Goal: Task Accomplishment & Management: Use online tool/utility

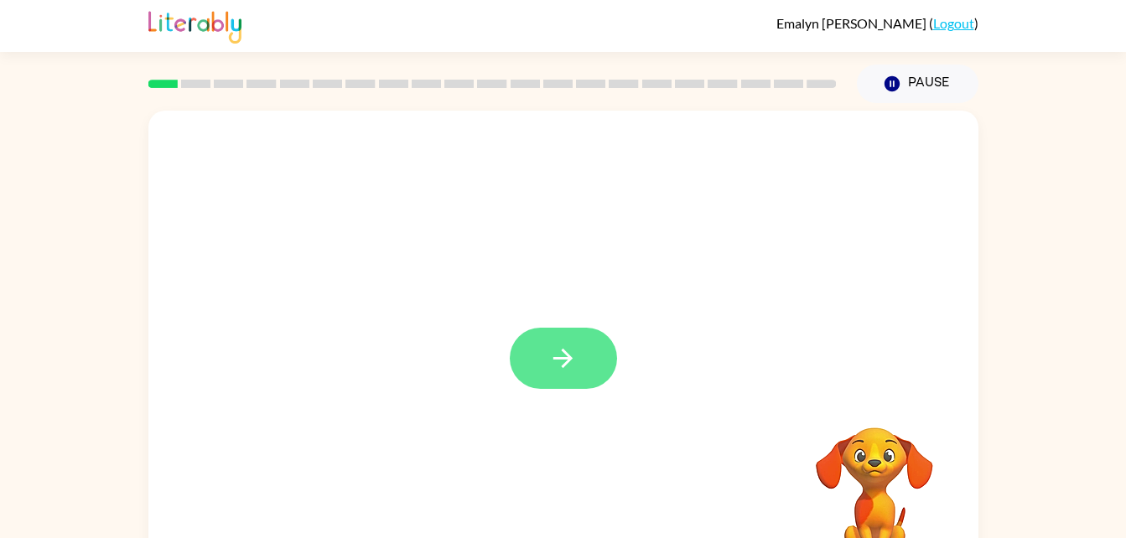
click at [551, 337] on button "button" at bounding box center [563, 358] width 107 height 61
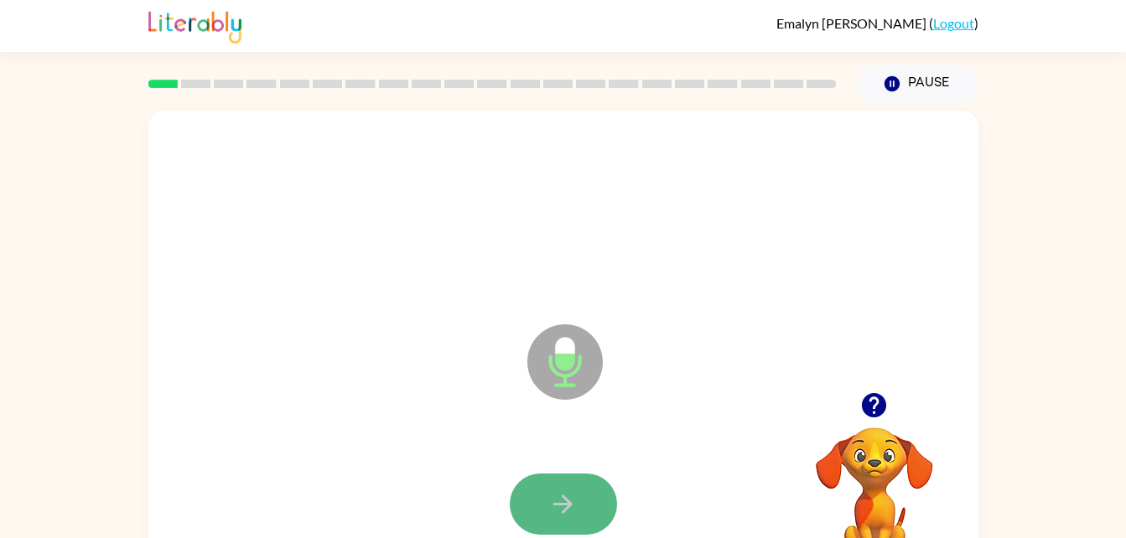
click at [562, 507] on icon "button" at bounding box center [563, 504] width 29 height 29
click at [562, 506] on icon "button" at bounding box center [563, 504] width 29 height 29
click at [562, 507] on icon "button" at bounding box center [563, 504] width 29 height 29
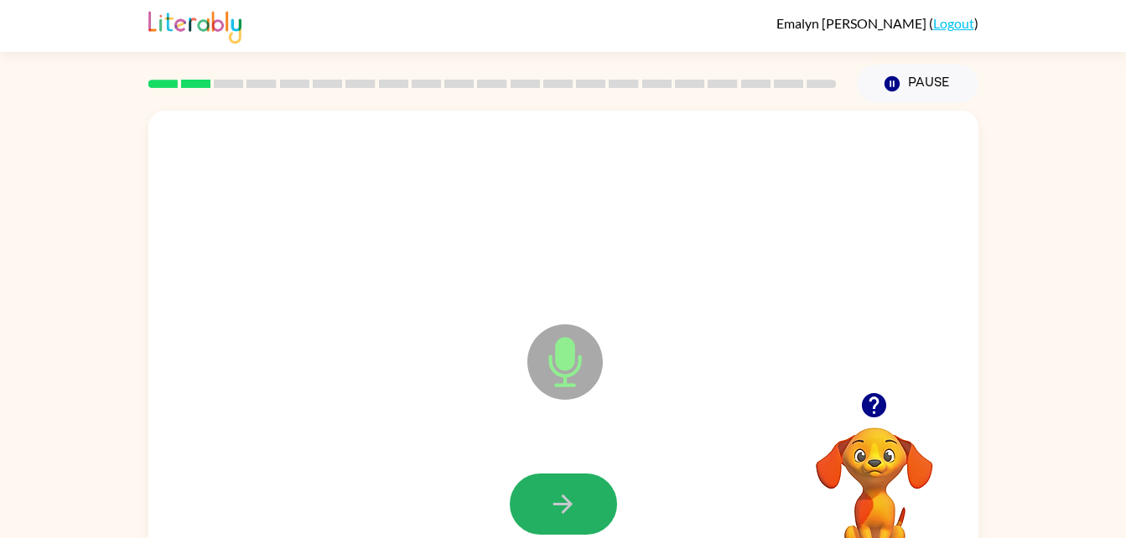
click at [562, 507] on icon "button" at bounding box center [563, 504] width 29 height 29
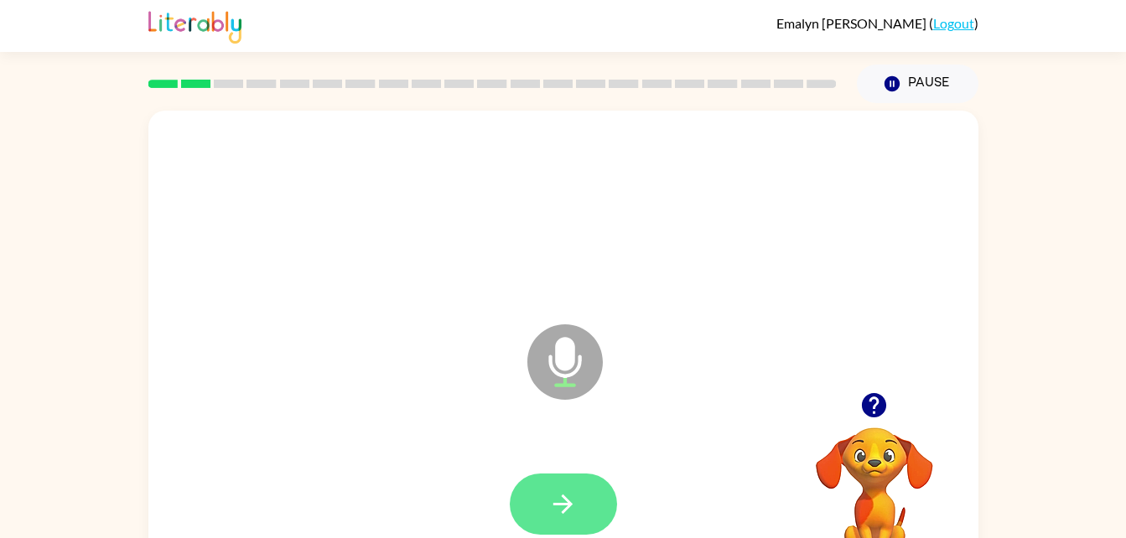
drag, startPoint x: 562, startPoint y: 507, endPoint x: 544, endPoint y: 503, distance: 18.9
click at [544, 503] on button "button" at bounding box center [563, 504] width 107 height 61
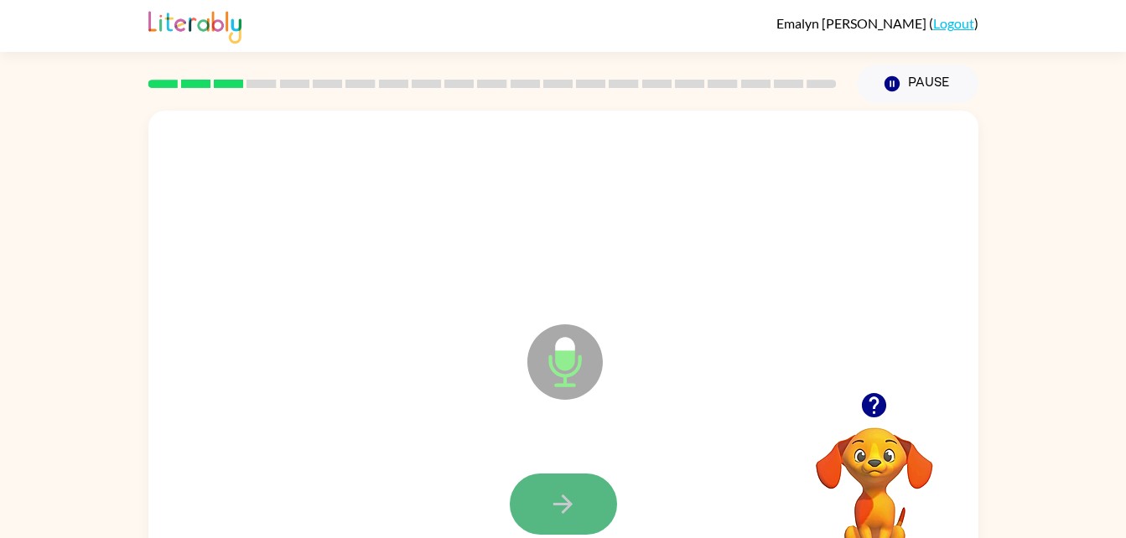
drag, startPoint x: 544, startPoint y: 503, endPoint x: 522, endPoint y: 503, distance: 21.8
click at [522, 503] on button "button" at bounding box center [563, 504] width 107 height 61
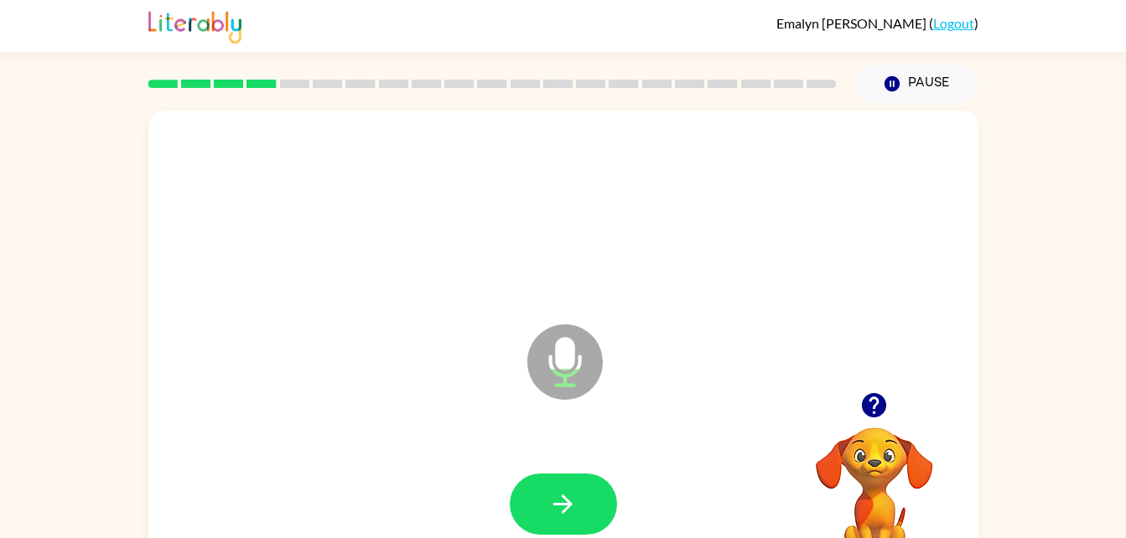
drag, startPoint x: 570, startPoint y: 485, endPoint x: 482, endPoint y: 530, distance: 99.0
click at [482, 530] on div at bounding box center [563, 505] width 797 height 138
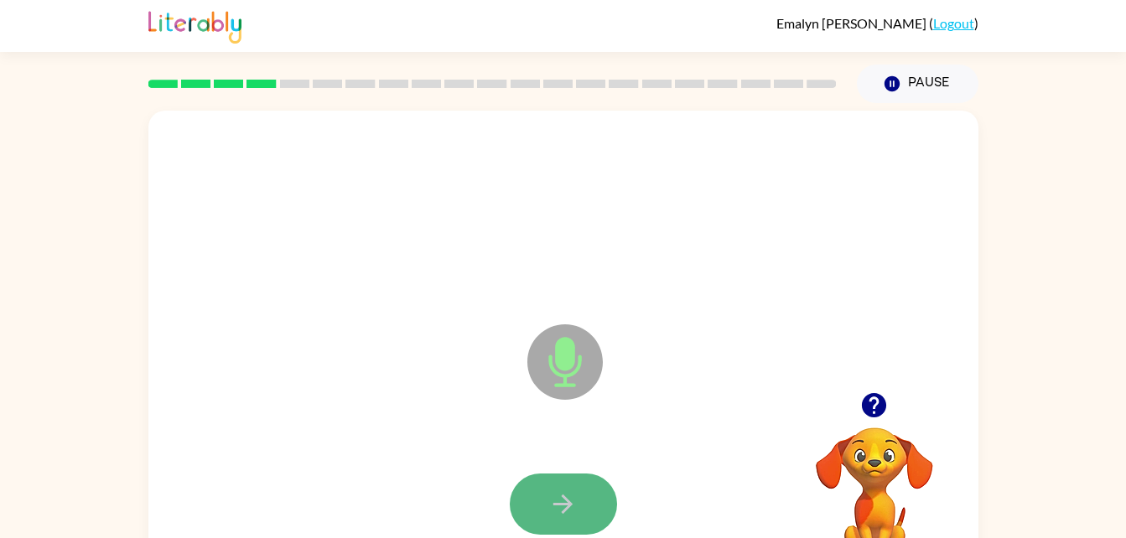
click at [539, 502] on button "button" at bounding box center [563, 504] width 107 height 61
click at [594, 486] on button "button" at bounding box center [563, 504] width 107 height 61
click at [567, 515] on icon "button" at bounding box center [563, 504] width 29 height 29
click at [541, 493] on button "button" at bounding box center [563, 504] width 107 height 61
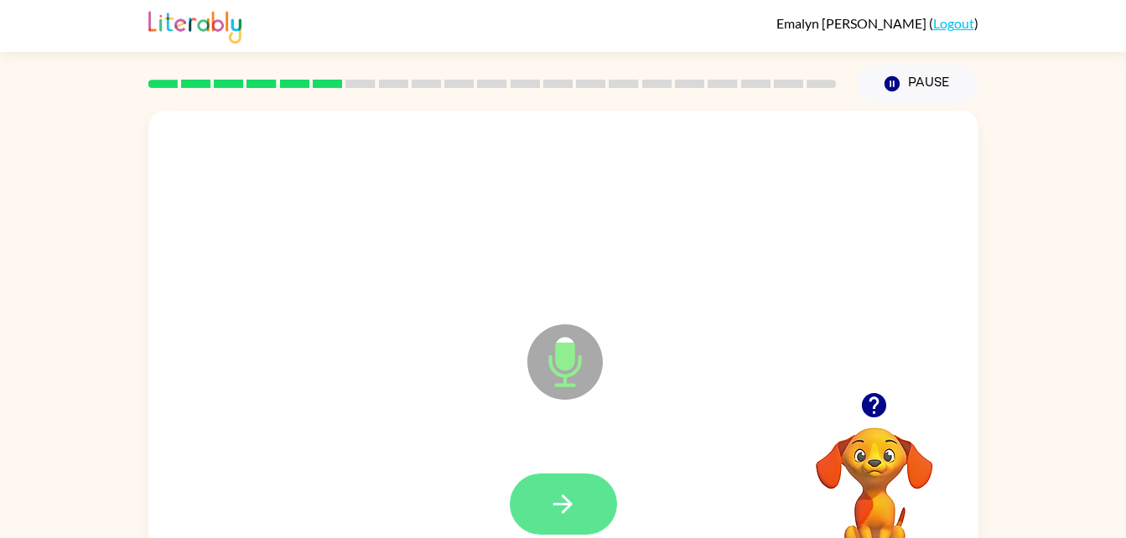
click at [584, 503] on button "button" at bounding box center [563, 504] width 107 height 61
click at [567, 523] on button "button" at bounding box center [563, 504] width 107 height 61
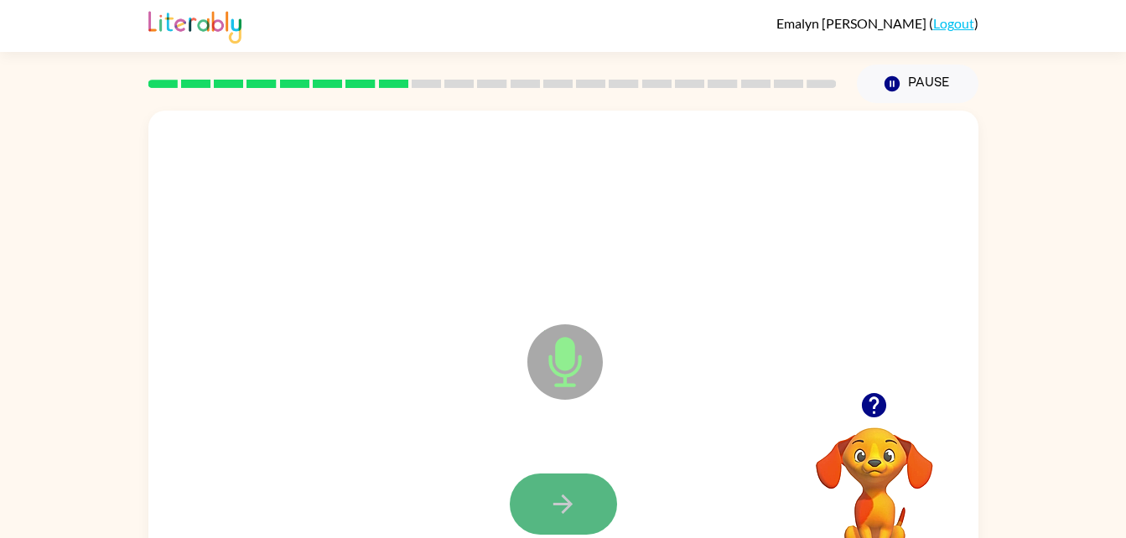
click at [565, 515] on icon "button" at bounding box center [563, 504] width 29 height 29
click at [565, 513] on icon "button" at bounding box center [563, 504] width 29 height 29
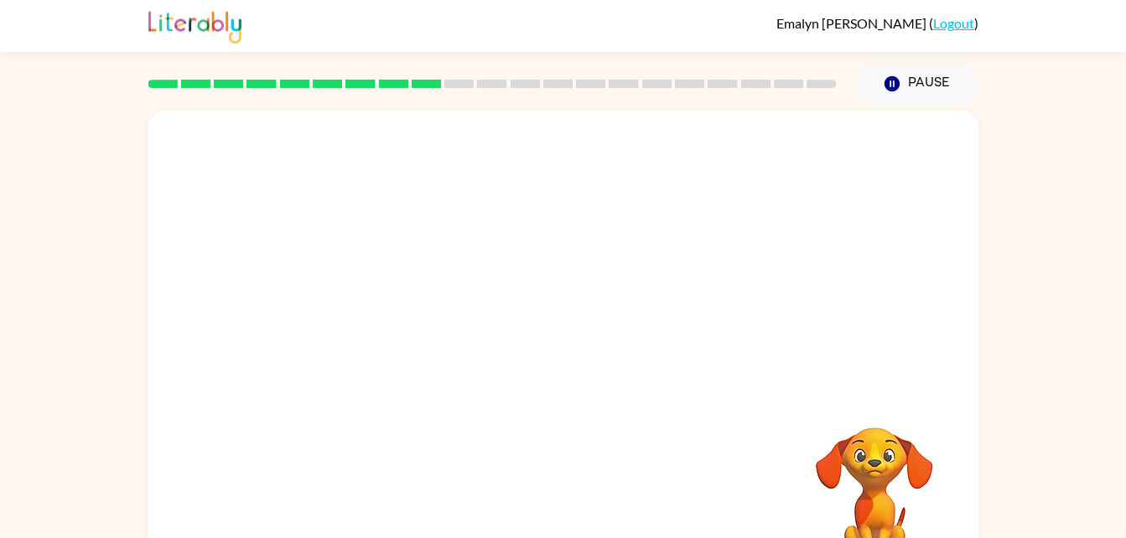
drag, startPoint x: 565, startPoint y: 513, endPoint x: 421, endPoint y: 461, distance: 153.4
click at [421, 461] on div at bounding box center [563, 505] width 797 height 138
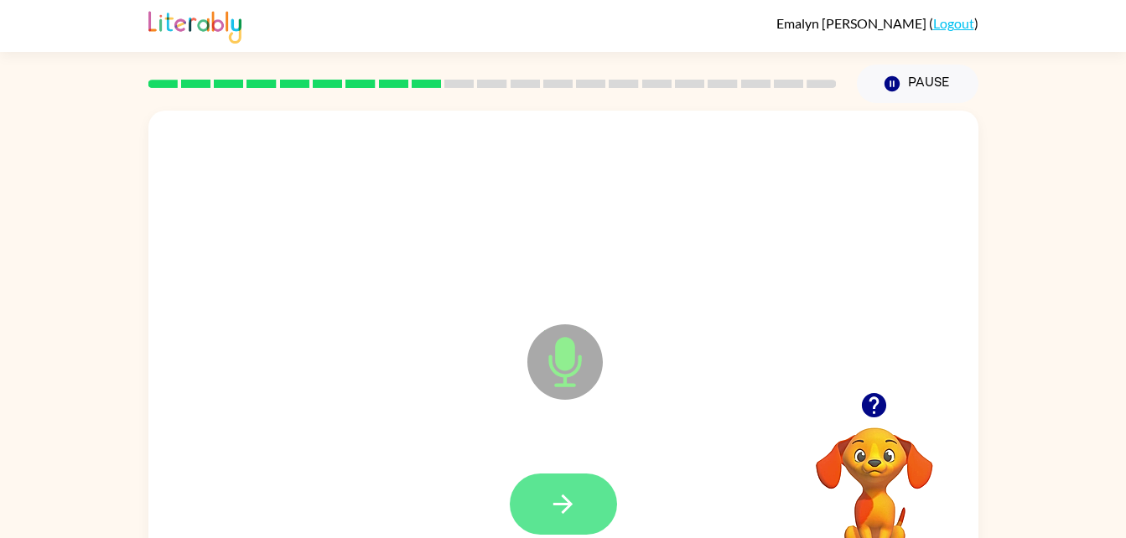
click at [567, 486] on button "button" at bounding box center [563, 504] width 107 height 61
click at [586, 507] on button "button" at bounding box center [563, 504] width 107 height 61
click at [570, 483] on button "button" at bounding box center [563, 504] width 107 height 61
click at [604, 497] on button "button" at bounding box center [563, 504] width 107 height 61
click at [590, 496] on button "button" at bounding box center [563, 504] width 107 height 61
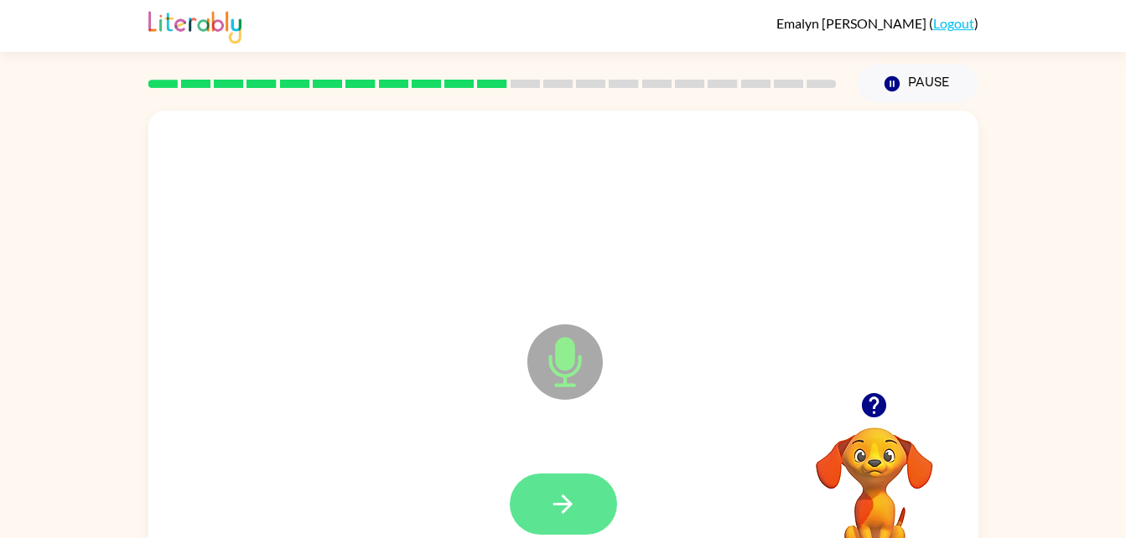
click at [586, 494] on button "button" at bounding box center [563, 504] width 107 height 61
click at [593, 513] on button "button" at bounding box center [563, 504] width 107 height 61
click at [585, 504] on button "button" at bounding box center [563, 504] width 107 height 61
click at [570, 520] on button "button" at bounding box center [563, 504] width 107 height 61
click at [594, 499] on button "button" at bounding box center [563, 504] width 107 height 61
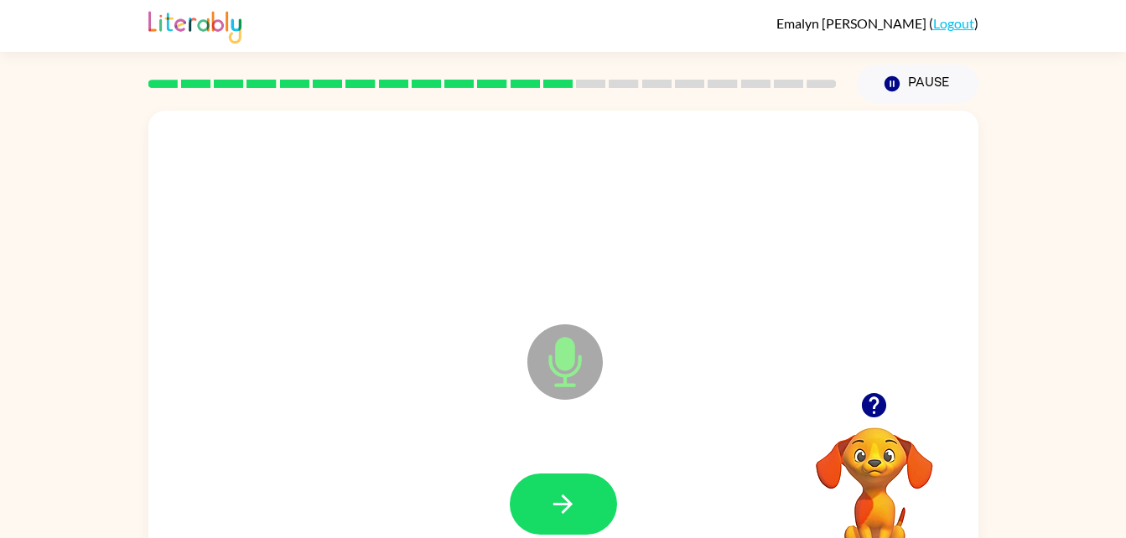
scroll to position [51, 0]
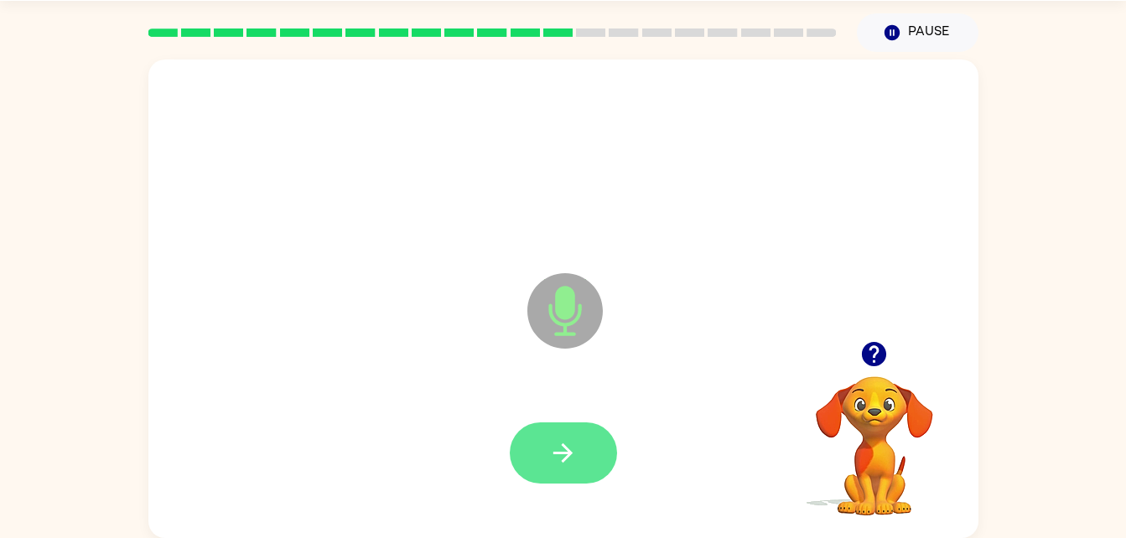
click at [558, 446] on icon "button" at bounding box center [563, 453] width 29 height 29
click at [594, 450] on button "button" at bounding box center [563, 453] width 107 height 61
click at [578, 450] on button "button" at bounding box center [563, 453] width 107 height 61
click at [576, 437] on button "button" at bounding box center [563, 453] width 107 height 61
click at [571, 458] on icon "button" at bounding box center [563, 453] width 29 height 29
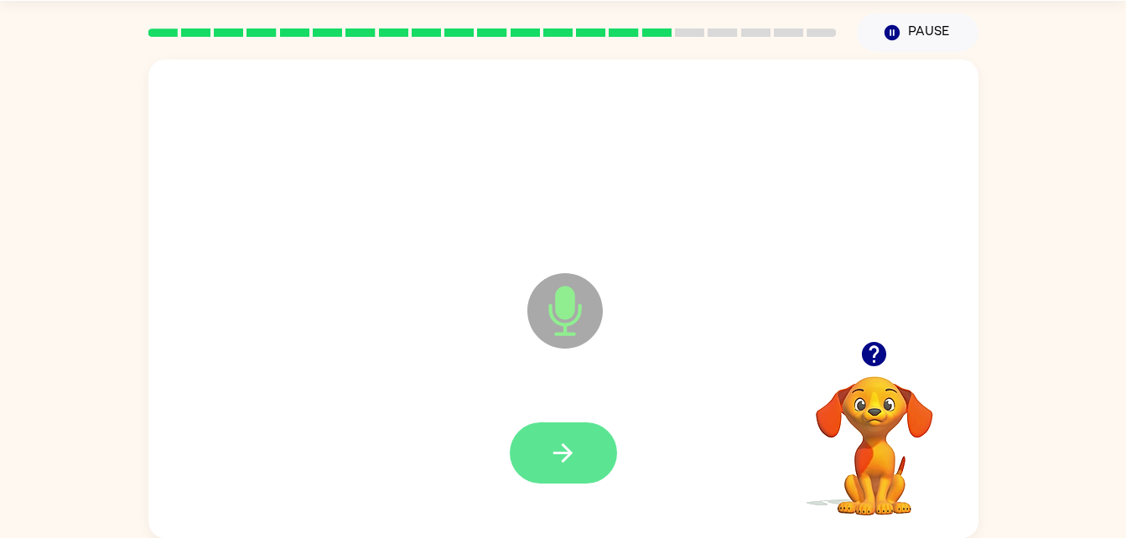
click at [550, 455] on icon "button" at bounding box center [563, 453] width 29 height 29
click at [570, 447] on icon "button" at bounding box center [563, 453] width 29 height 29
click at [423, 469] on div at bounding box center [563, 454] width 797 height 138
click at [560, 465] on icon "button" at bounding box center [563, 453] width 29 height 29
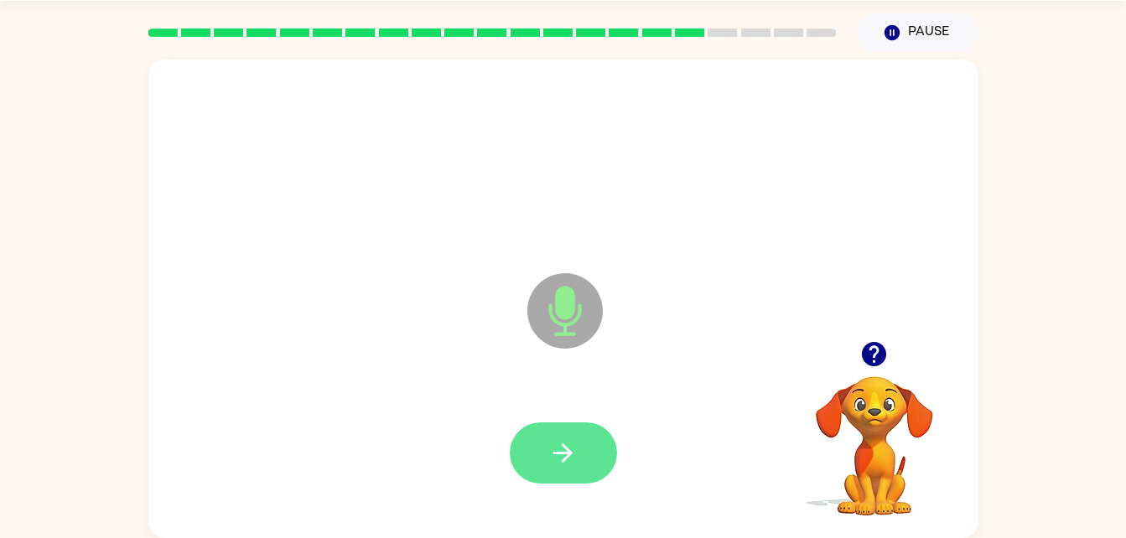
click at [577, 461] on icon "button" at bounding box center [563, 453] width 29 height 29
click at [587, 453] on button "button" at bounding box center [563, 453] width 107 height 61
click at [585, 450] on button "button" at bounding box center [563, 453] width 107 height 61
click at [583, 459] on button "button" at bounding box center [563, 453] width 107 height 61
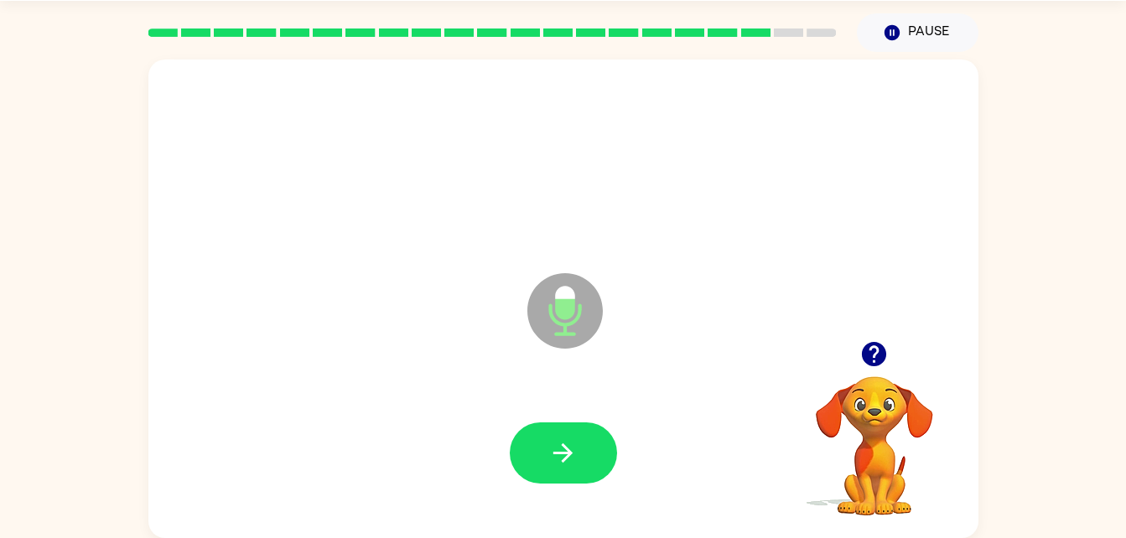
click at [608, 429] on div at bounding box center [563, 453] width 107 height 61
click at [548, 424] on button "button" at bounding box center [563, 453] width 107 height 61
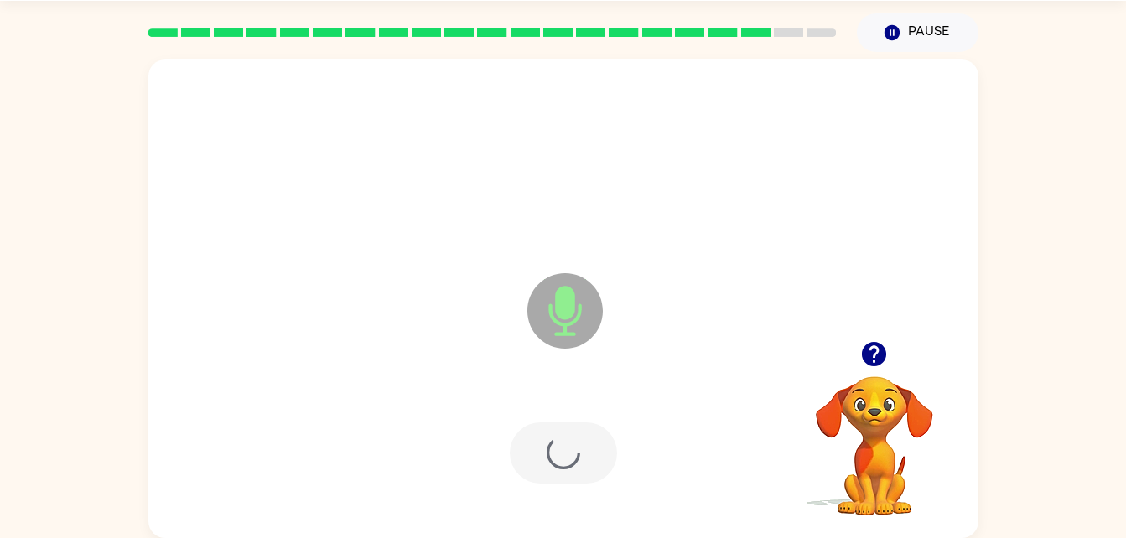
click at [578, 461] on div at bounding box center [563, 453] width 107 height 61
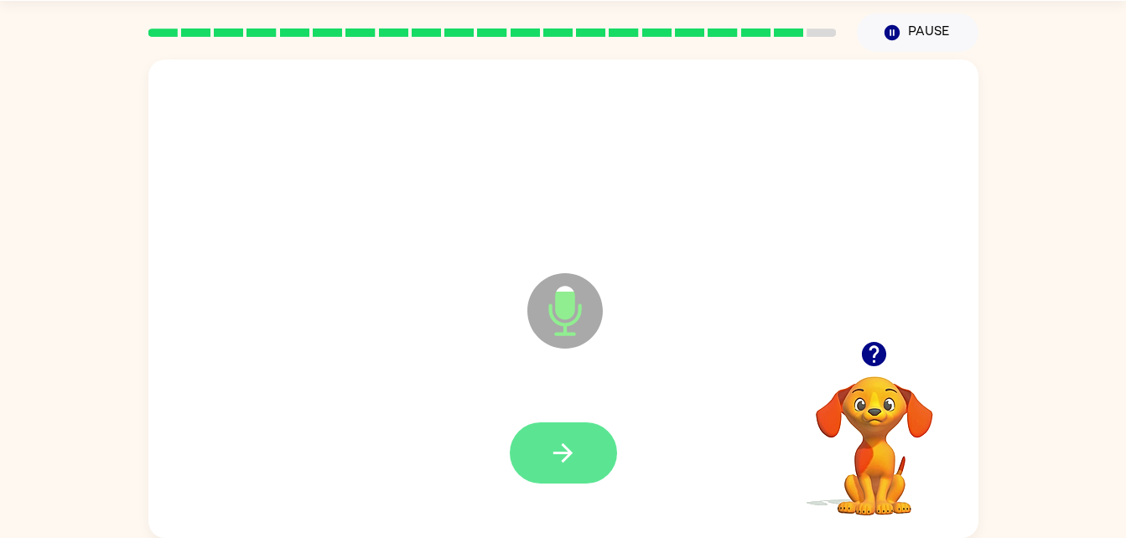
click at [556, 468] on button "button" at bounding box center [563, 453] width 107 height 61
click at [568, 451] on icon "button" at bounding box center [563, 453] width 19 height 19
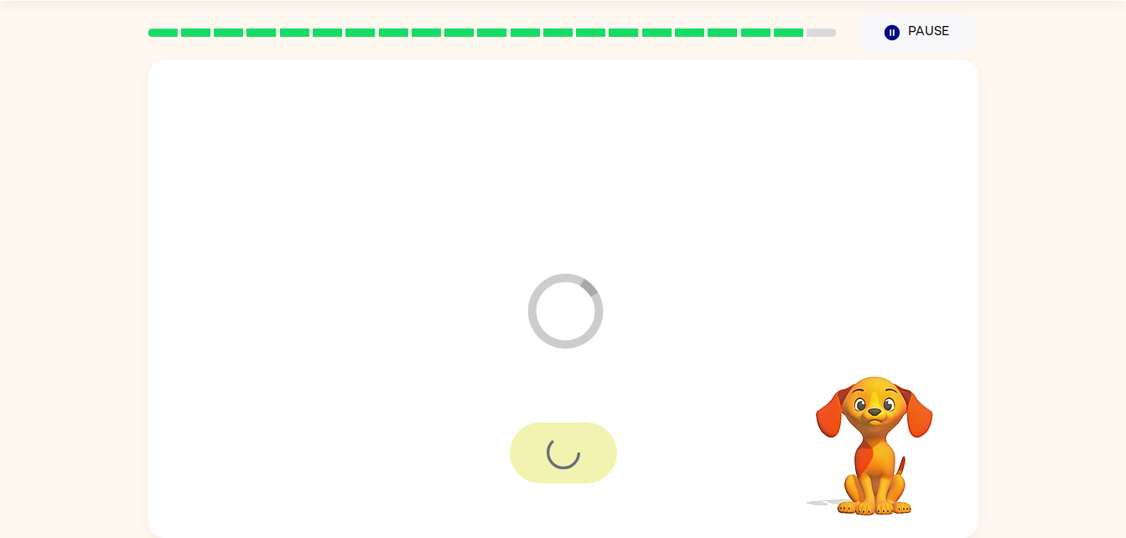
scroll to position [21, 0]
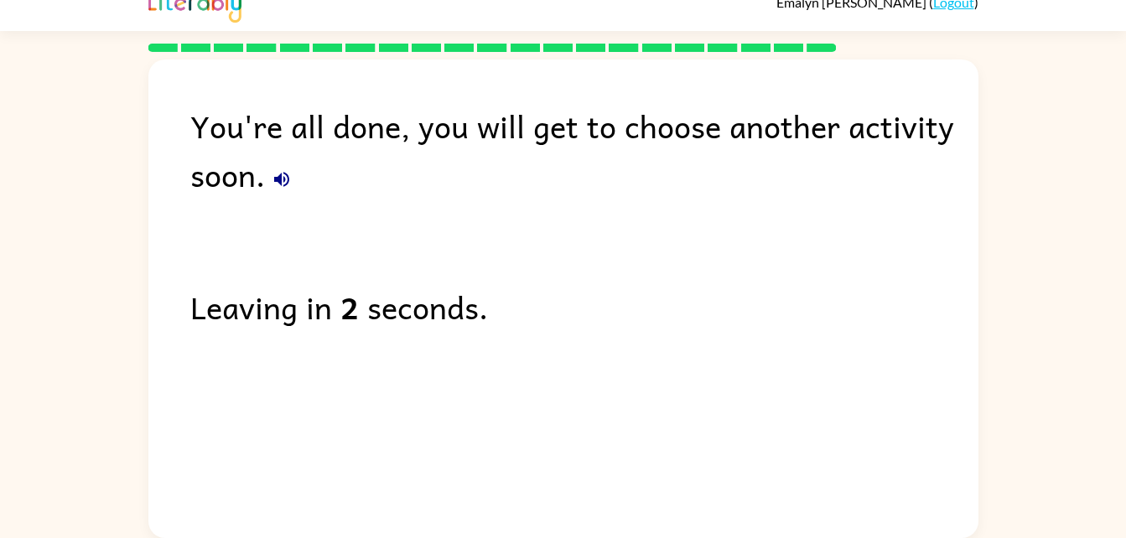
click at [293, 193] on div "You're all done, you will get to choose another activity soon." at bounding box center [584, 149] width 788 height 97
click at [285, 164] on button "button" at bounding box center [282, 180] width 34 height 34
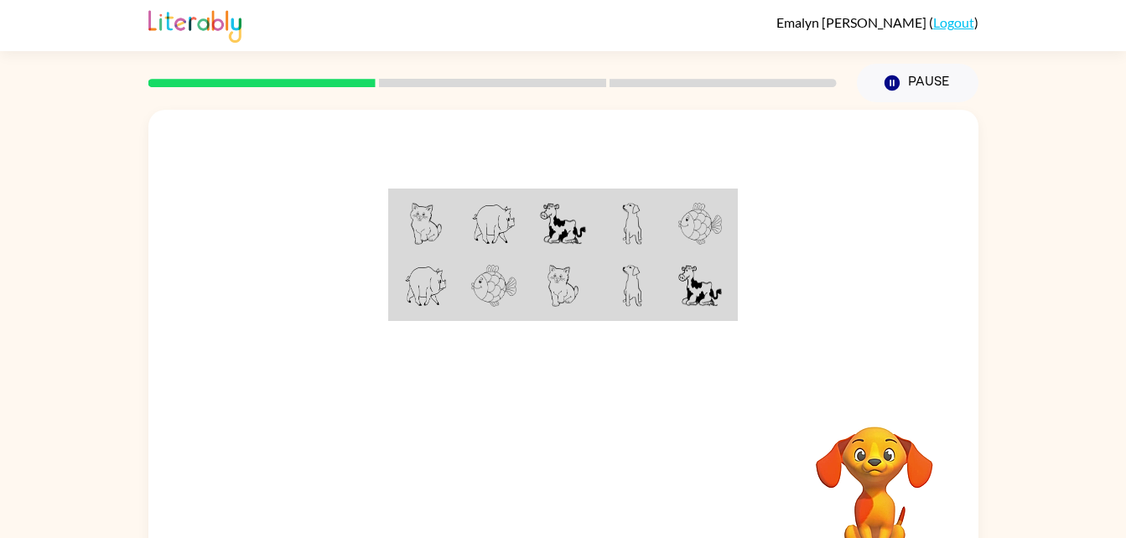
scroll to position [51, 0]
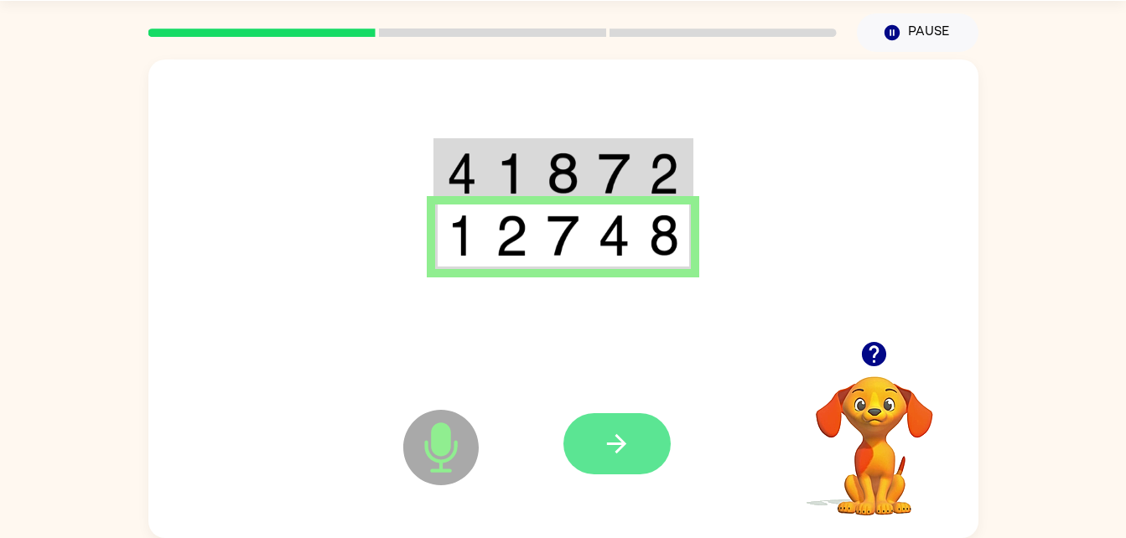
click at [627, 455] on icon "button" at bounding box center [616, 443] width 29 height 29
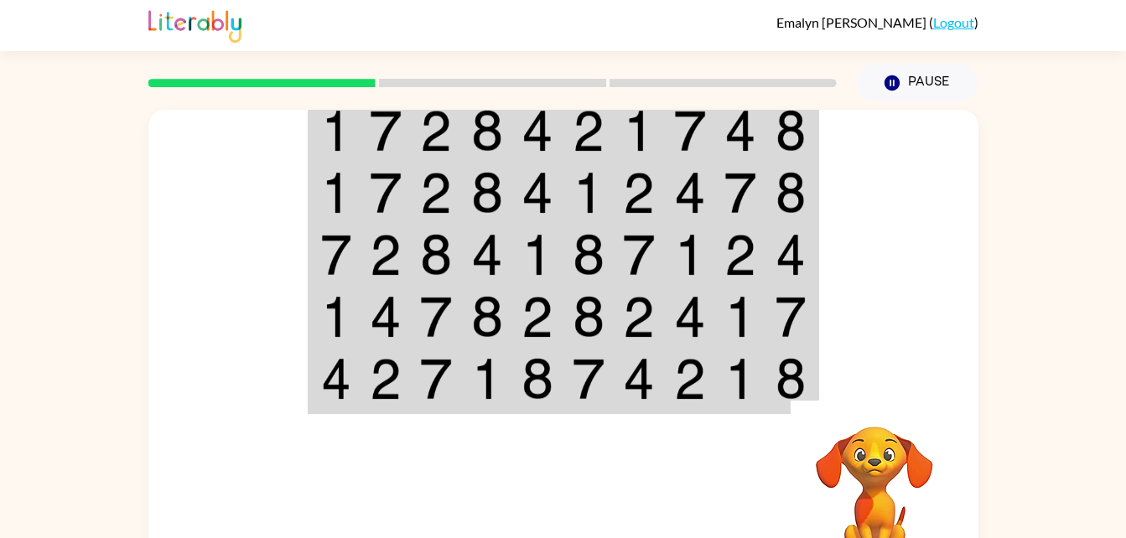
scroll to position [4, 0]
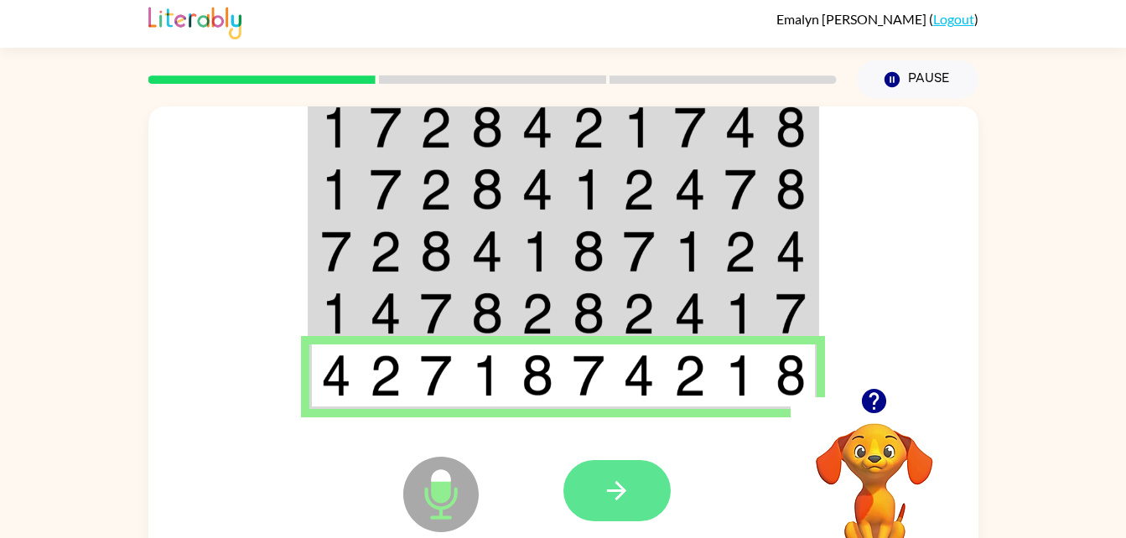
click at [608, 516] on button "button" at bounding box center [617, 490] width 107 height 61
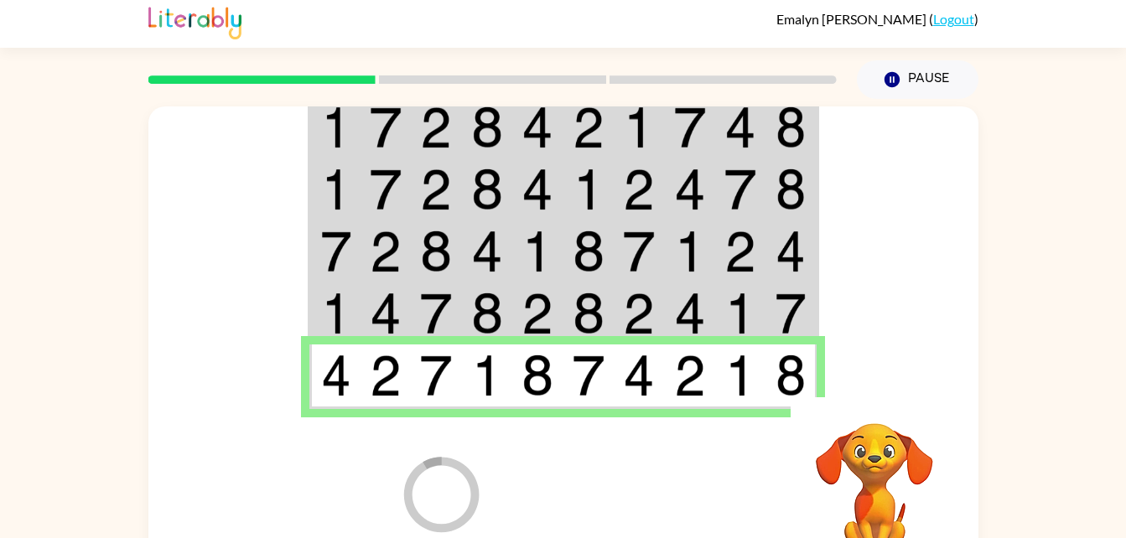
click at [631, 489] on div at bounding box center [687, 491] width 247 height 189
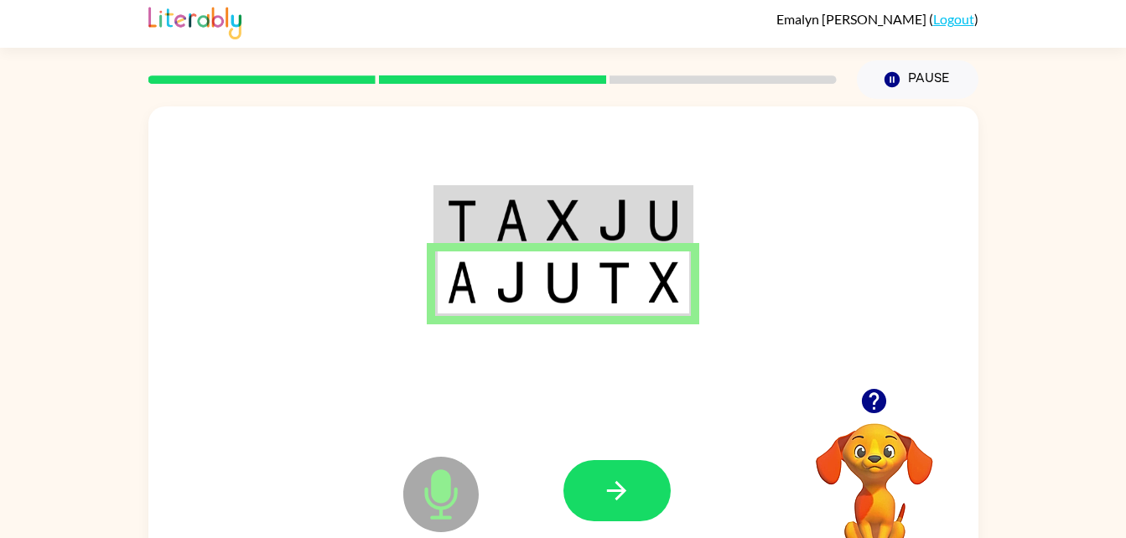
click at [668, 475] on div at bounding box center [617, 490] width 107 height 61
click at [634, 488] on button "button" at bounding box center [617, 490] width 107 height 61
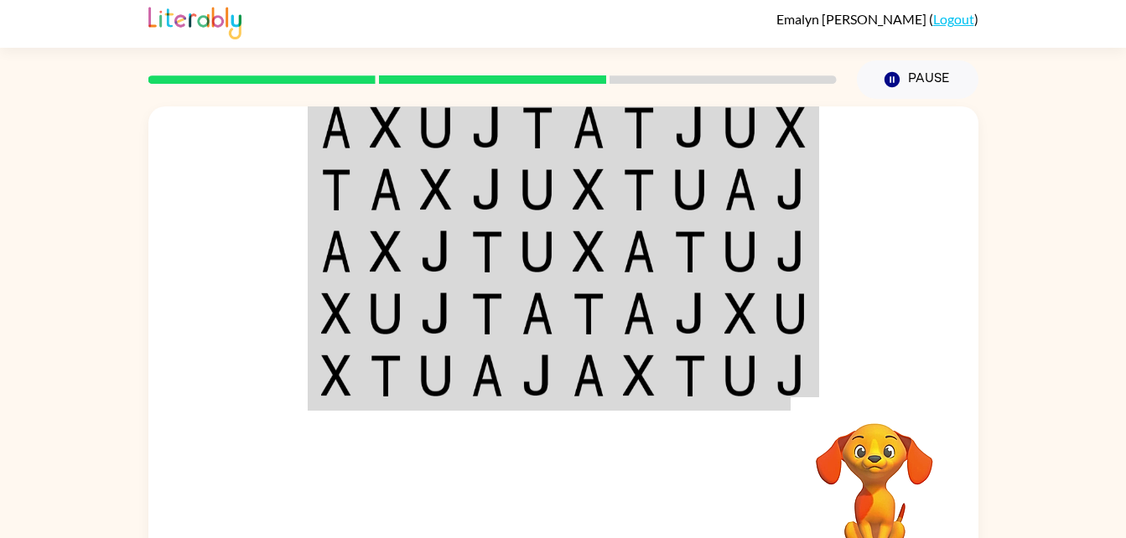
scroll to position [0, 0]
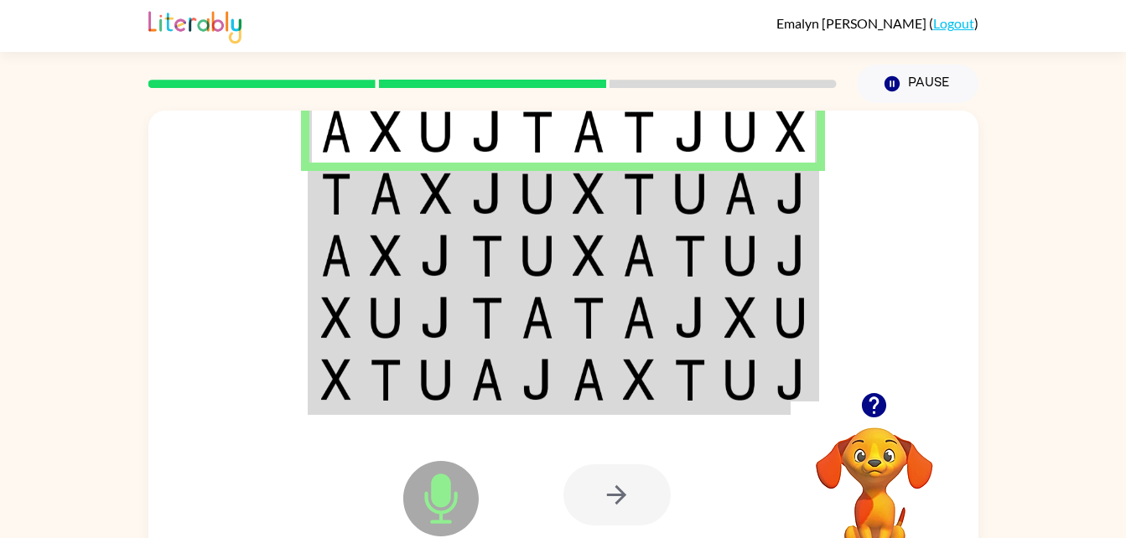
click at [351, 204] on img at bounding box center [336, 194] width 30 height 42
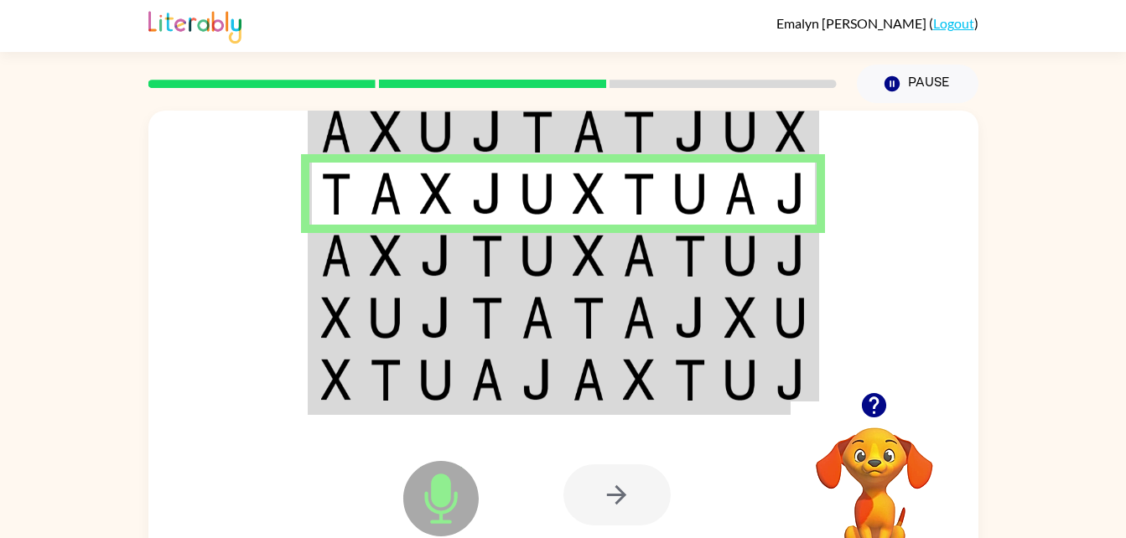
click at [476, 502] on icon at bounding box center [440, 498] width 75 height 75
click at [476, 265] on img at bounding box center [487, 256] width 32 height 42
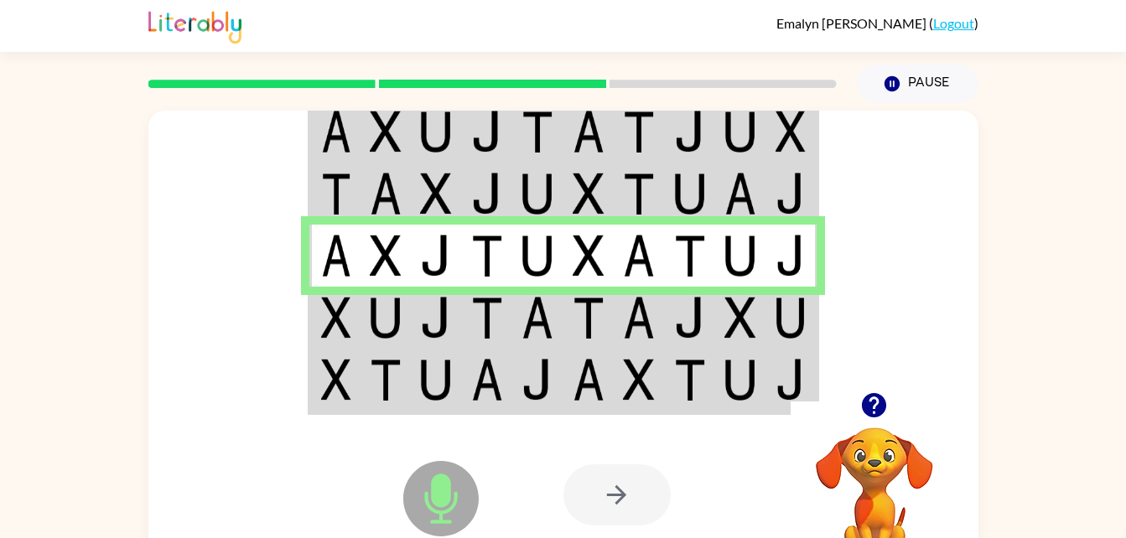
click at [449, 496] on icon "Microphone The Microphone is here when it is your turn to talk" at bounding box center [525, 520] width 252 height 126
click at [646, 490] on div at bounding box center [617, 495] width 107 height 61
click at [564, 307] on td at bounding box center [589, 318] width 51 height 62
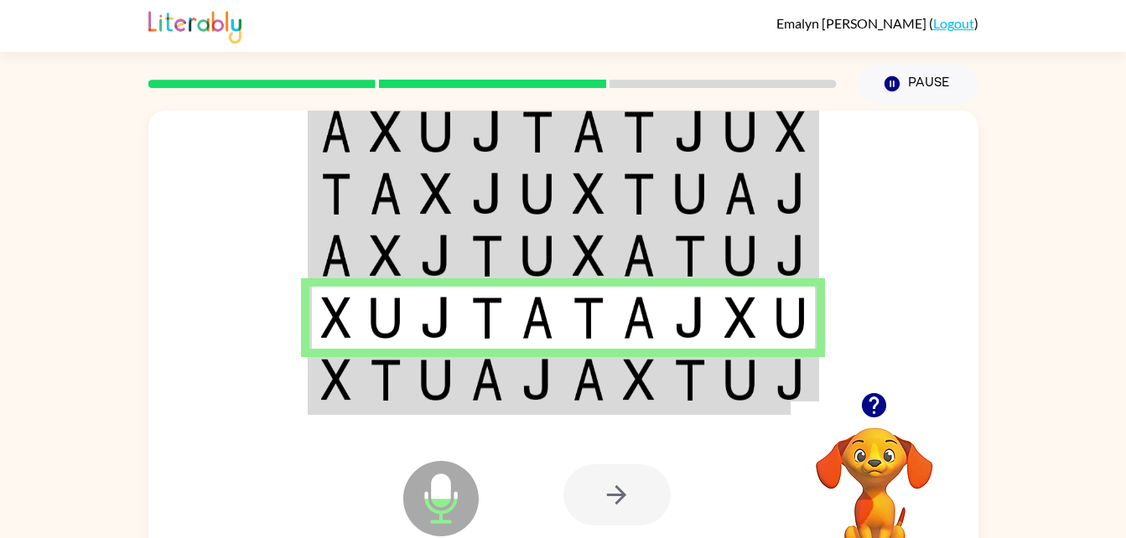
click at [463, 394] on td at bounding box center [487, 381] width 51 height 65
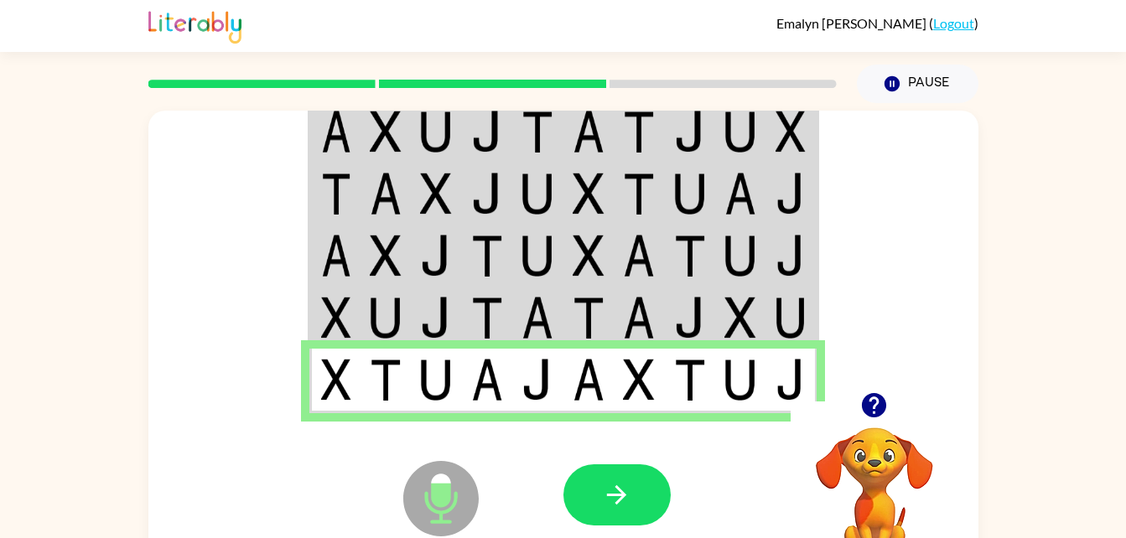
scroll to position [3, 0]
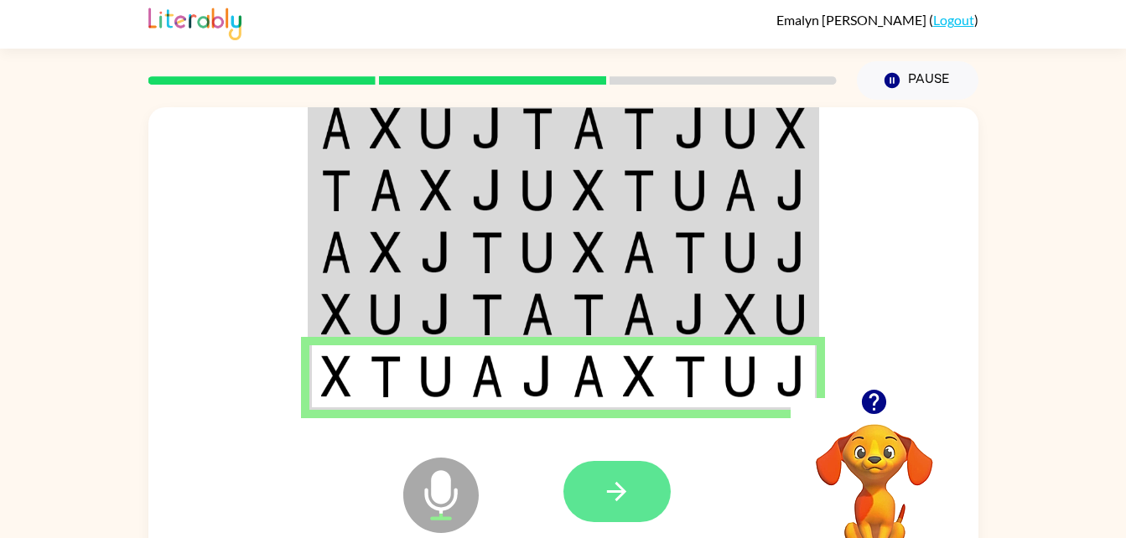
click at [641, 493] on button "button" at bounding box center [617, 491] width 107 height 61
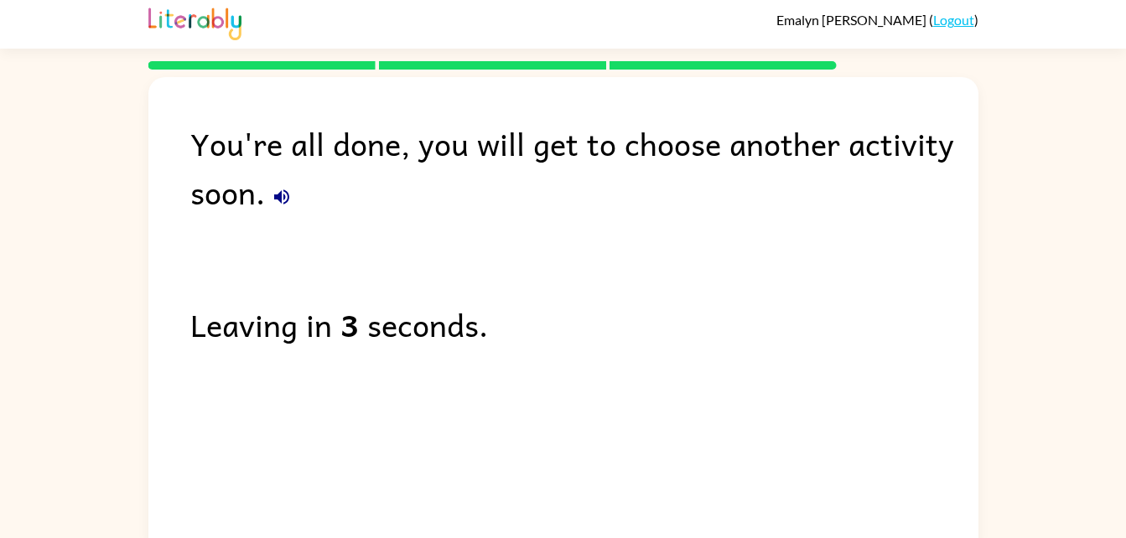
click at [289, 202] on icon "button" at bounding box center [282, 197] width 20 height 20
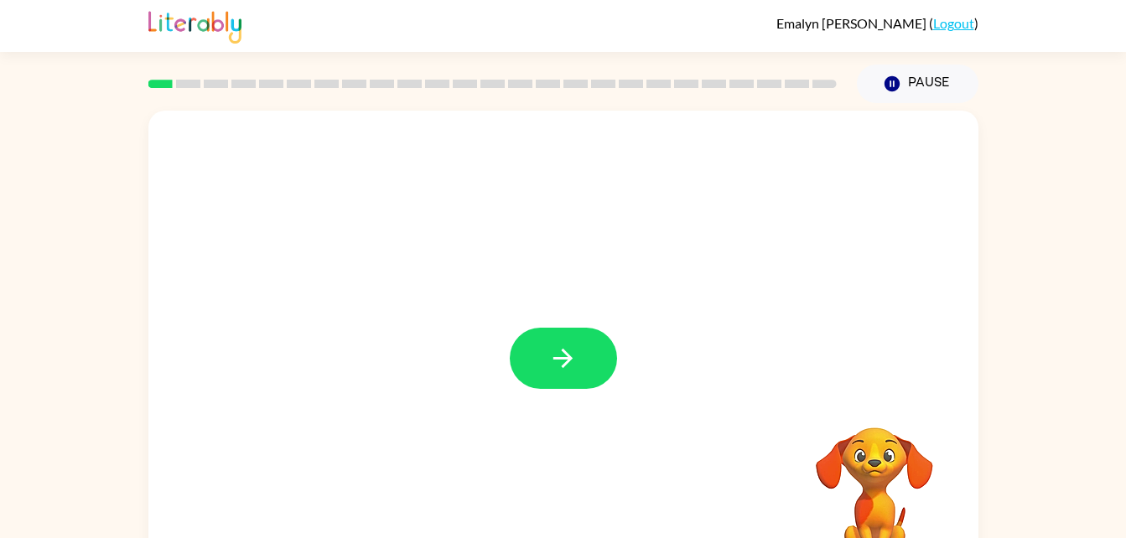
click at [572, 315] on div at bounding box center [563, 350] width 830 height 479
click at [575, 328] on button "button" at bounding box center [563, 358] width 107 height 61
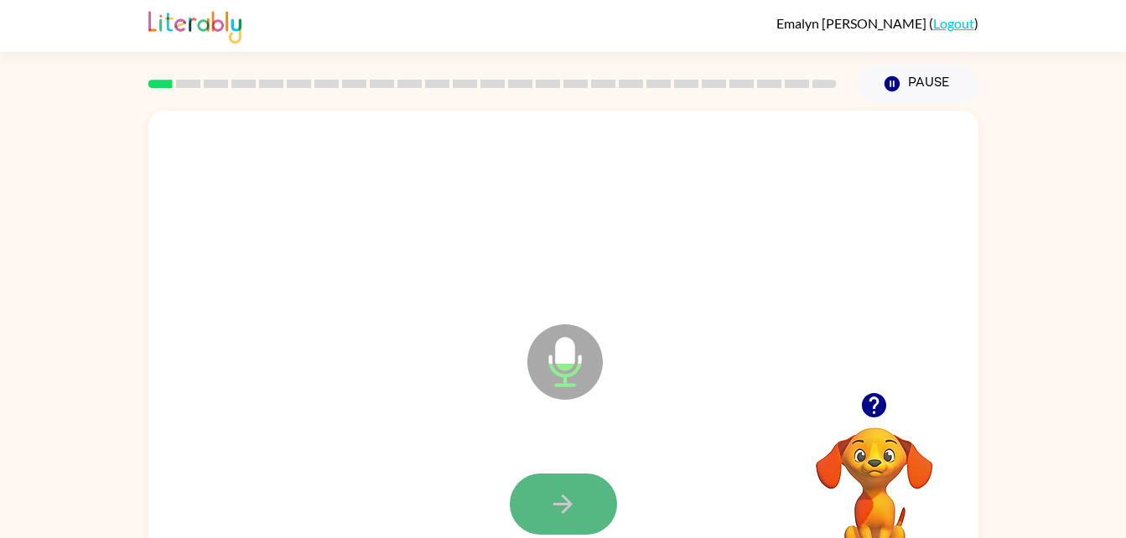
click at [563, 514] on icon "button" at bounding box center [563, 504] width 29 height 29
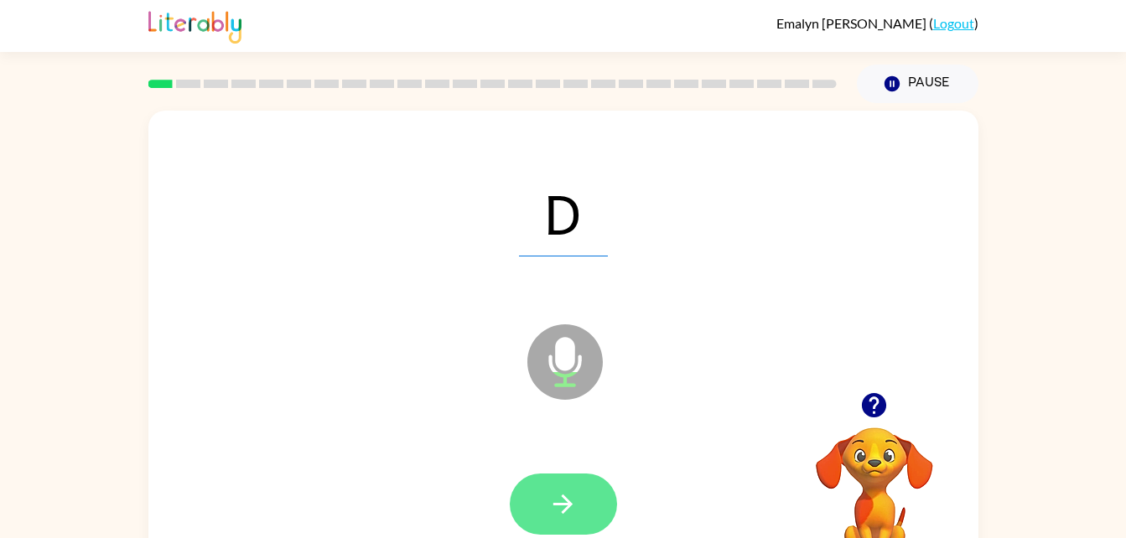
drag, startPoint x: 564, startPoint y: 512, endPoint x: 554, endPoint y: 508, distance: 10.6
click at [554, 508] on icon "button" at bounding box center [563, 504] width 29 height 29
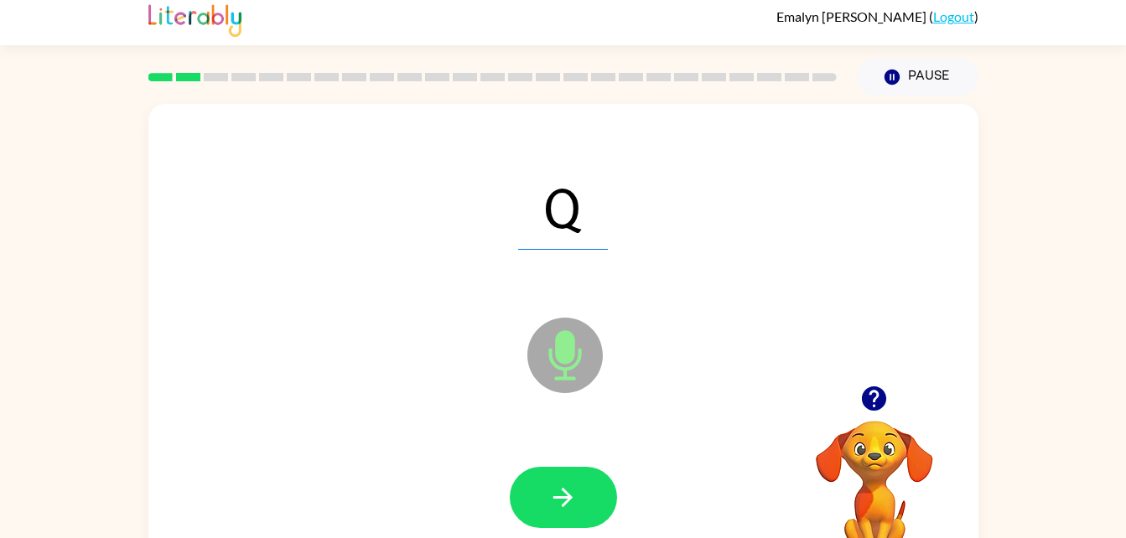
scroll to position [9, 0]
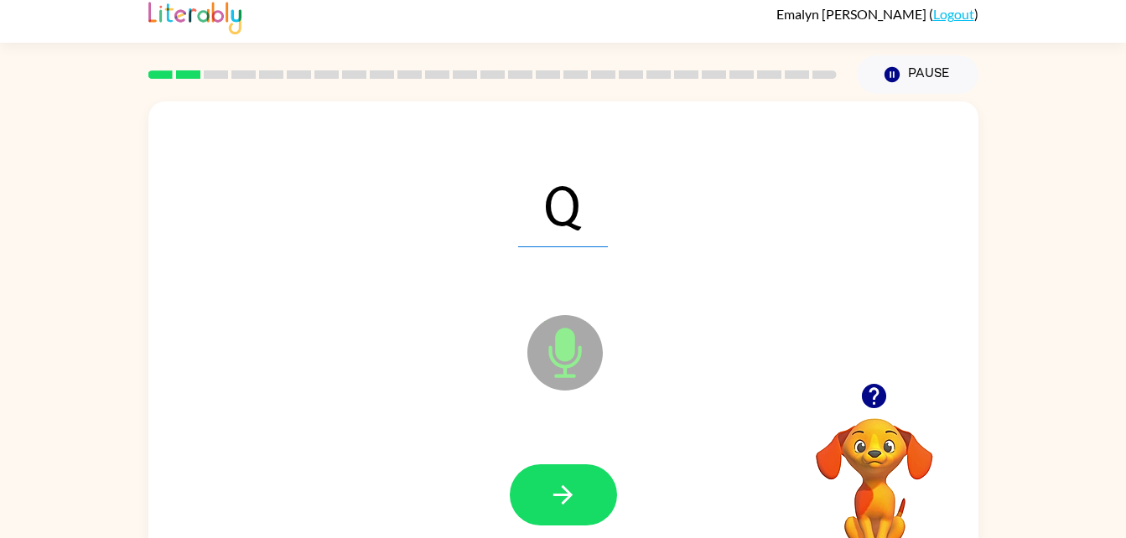
click at [591, 465] on div at bounding box center [563, 495] width 107 height 61
click at [592, 479] on button "button" at bounding box center [563, 495] width 107 height 61
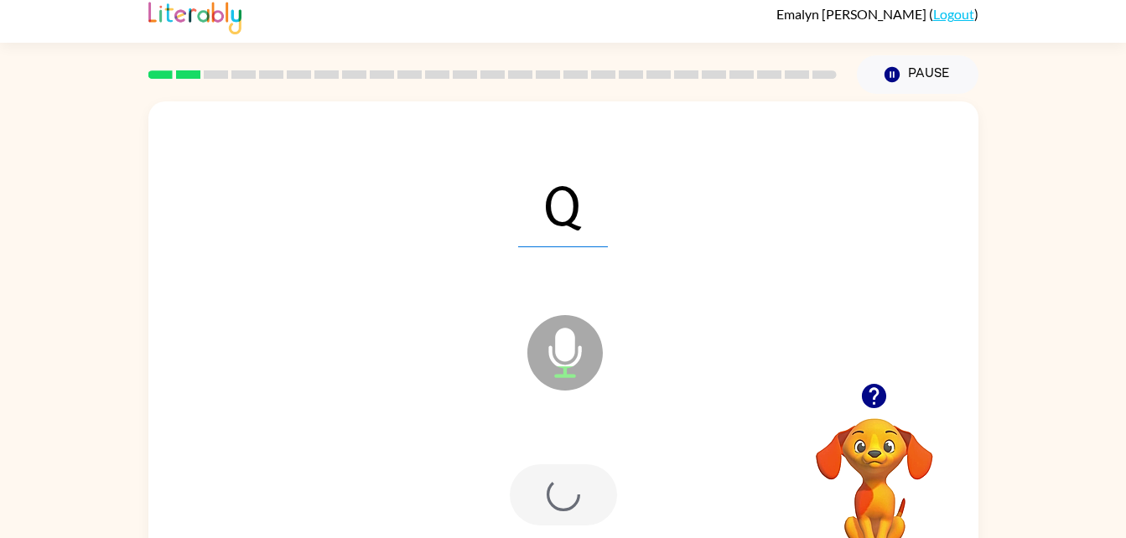
click at [594, 492] on div at bounding box center [563, 495] width 107 height 61
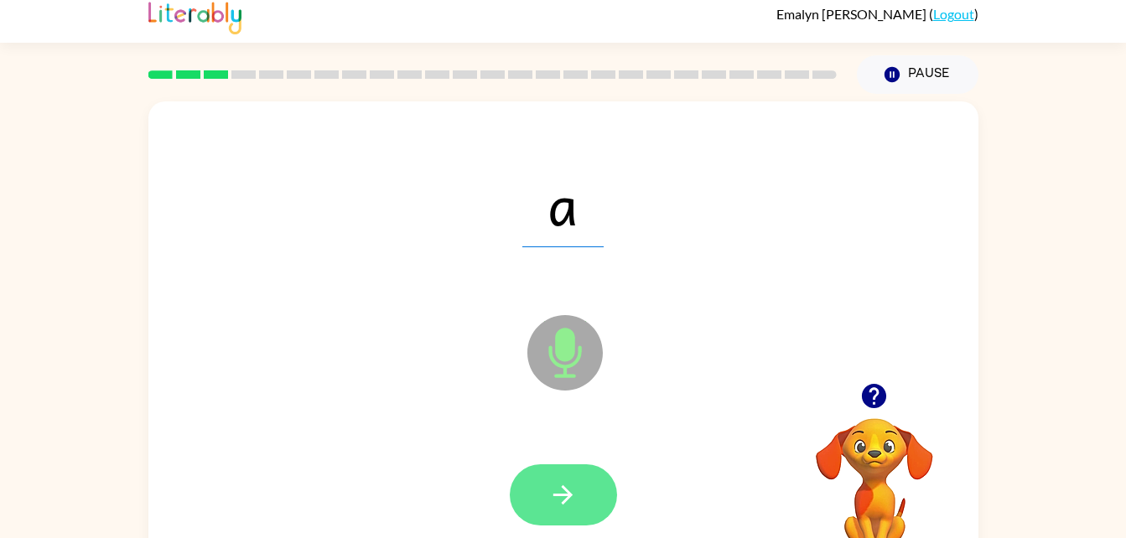
click at [556, 492] on icon "button" at bounding box center [563, 495] width 29 height 29
click at [600, 492] on button "button" at bounding box center [563, 495] width 107 height 61
click at [559, 493] on icon "button" at bounding box center [563, 495] width 29 height 29
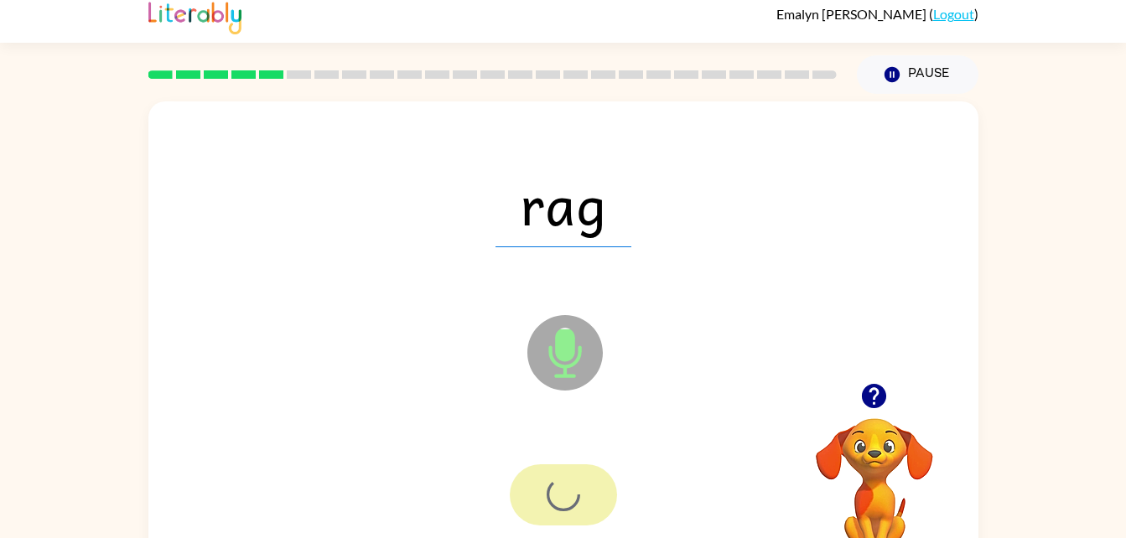
click at [580, 493] on div at bounding box center [563, 495] width 107 height 61
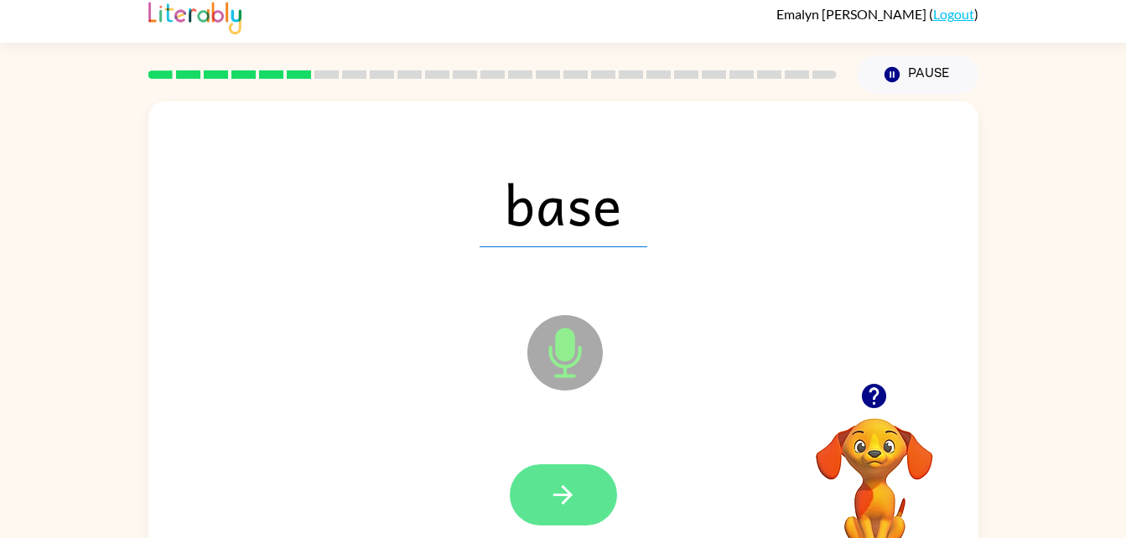
click at [571, 488] on icon "button" at bounding box center [563, 495] width 29 height 29
click at [544, 491] on button "button" at bounding box center [563, 495] width 107 height 61
click at [577, 494] on icon "button" at bounding box center [563, 495] width 29 height 29
click at [581, 494] on button "button" at bounding box center [563, 495] width 107 height 61
click at [590, 494] on button "button" at bounding box center [563, 495] width 107 height 61
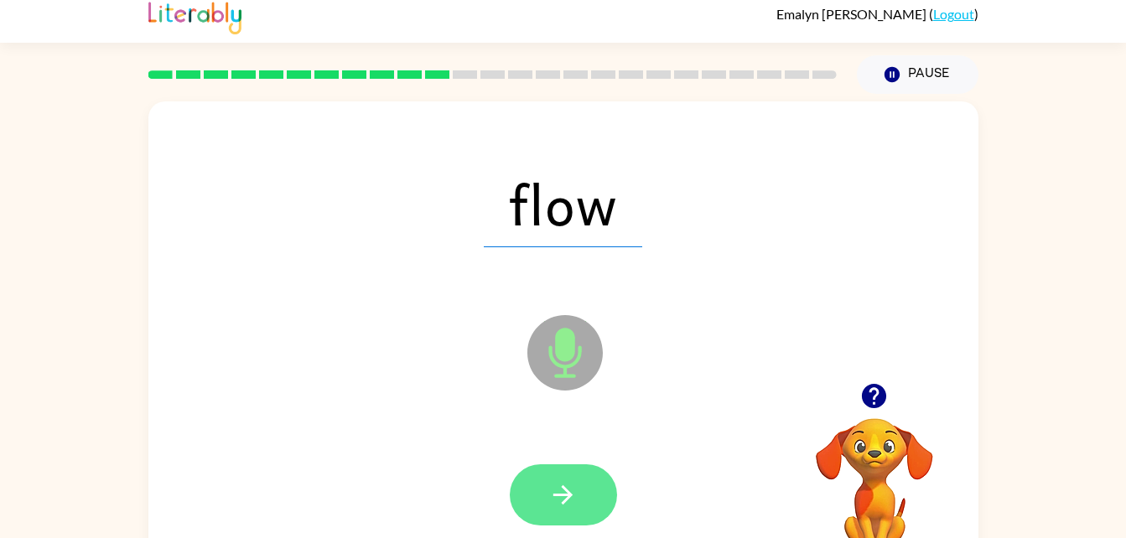
click at [596, 489] on button "button" at bounding box center [563, 495] width 107 height 61
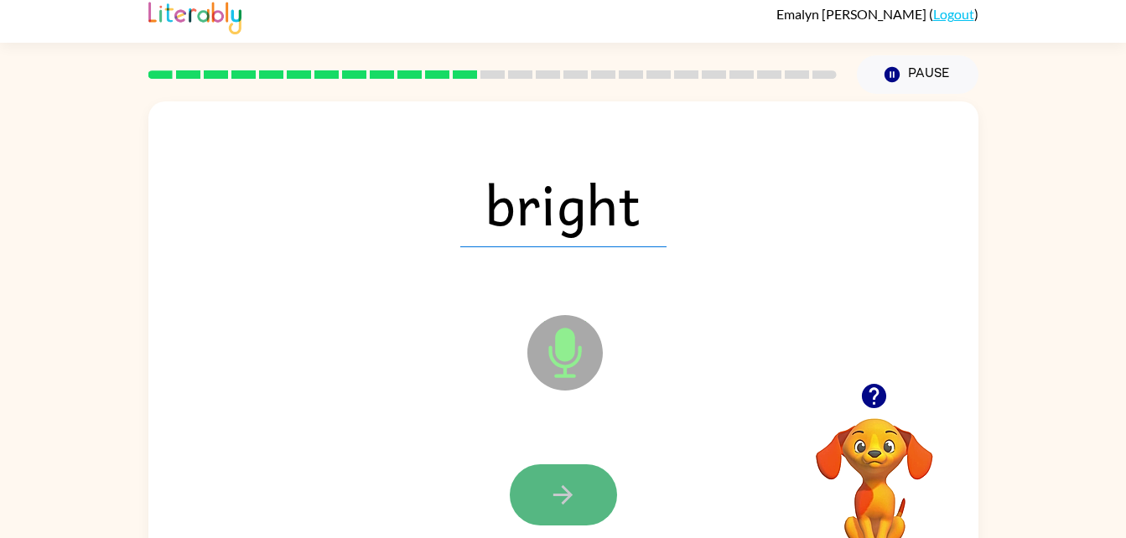
click at [562, 512] on button "button" at bounding box center [563, 495] width 107 height 61
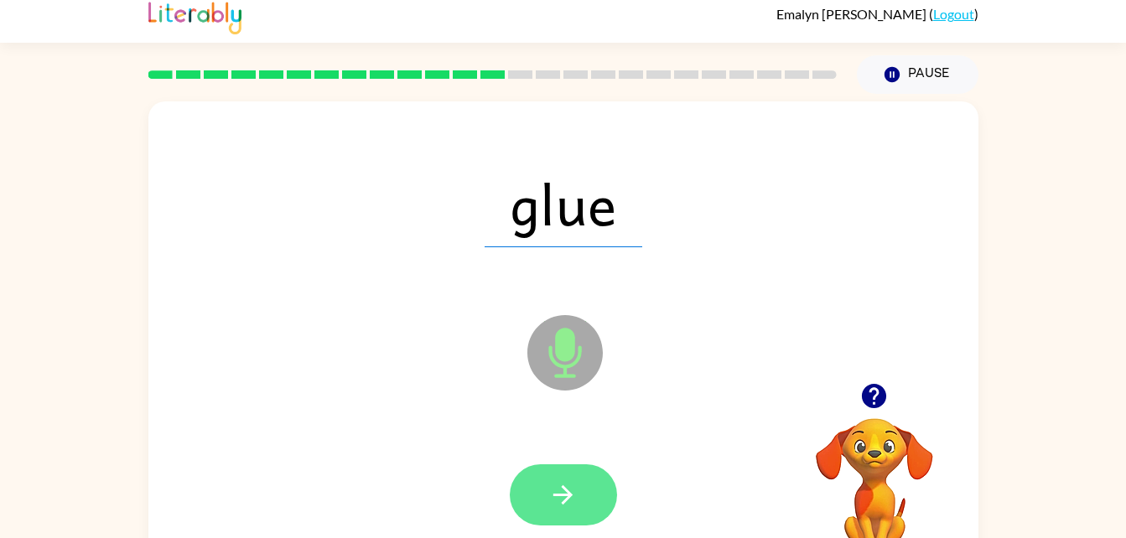
click at [560, 487] on icon "button" at bounding box center [563, 495] width 29 height 29
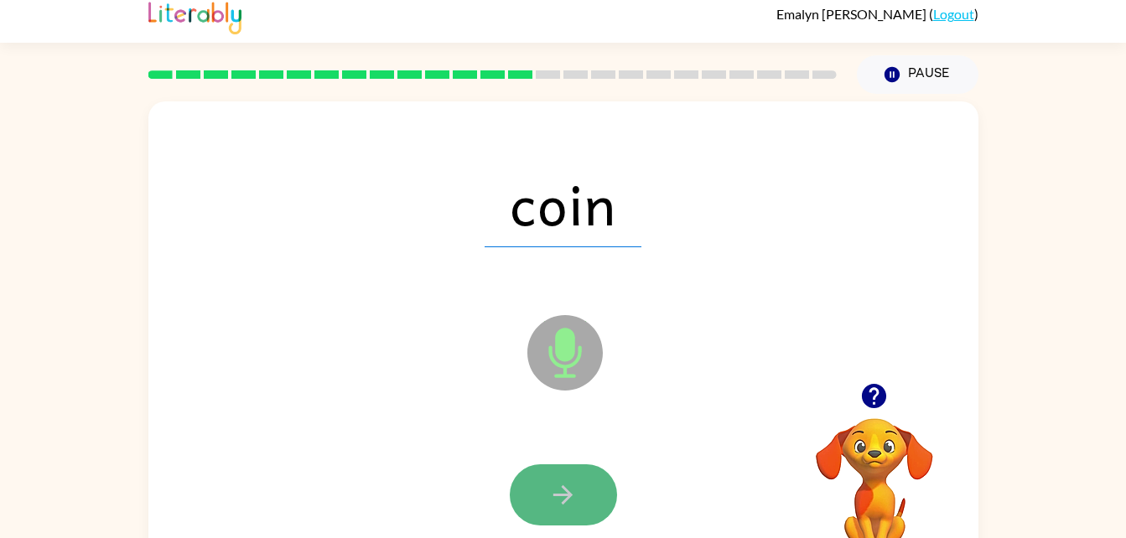
click at [560, 493] on icon "button" at bounding box center [563, 495] width 29 height 29
click at [569, 481] on icon "button" at bounding box center [563, 495] width 29 height 29
click at [565, 485] on icon "button" at bounding box center [563, 495] width 29 height 29
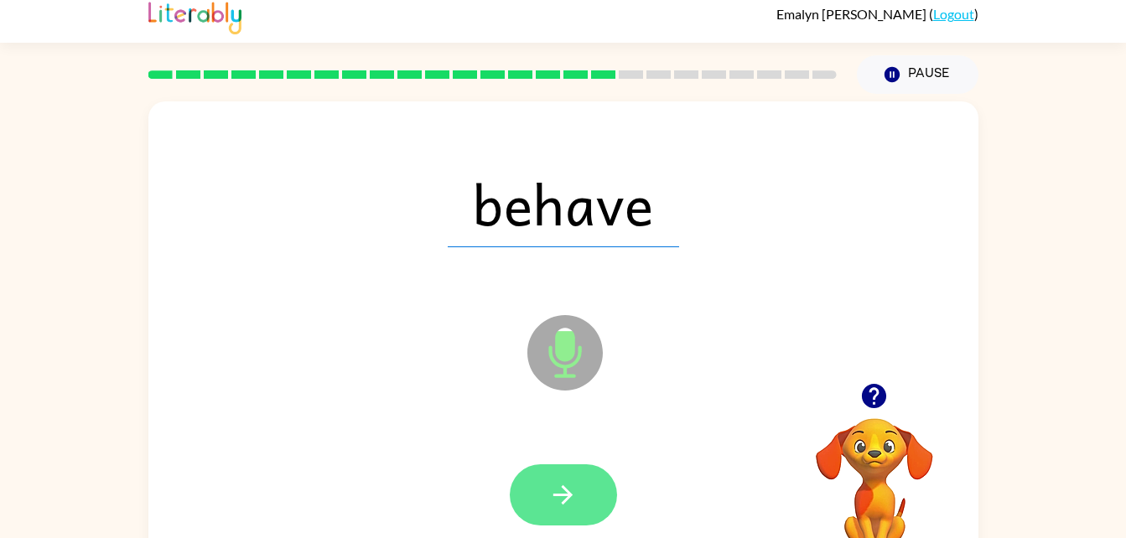
click at [567, 493] on icon "button" at bounding box center [563, 495] width 29 height 29
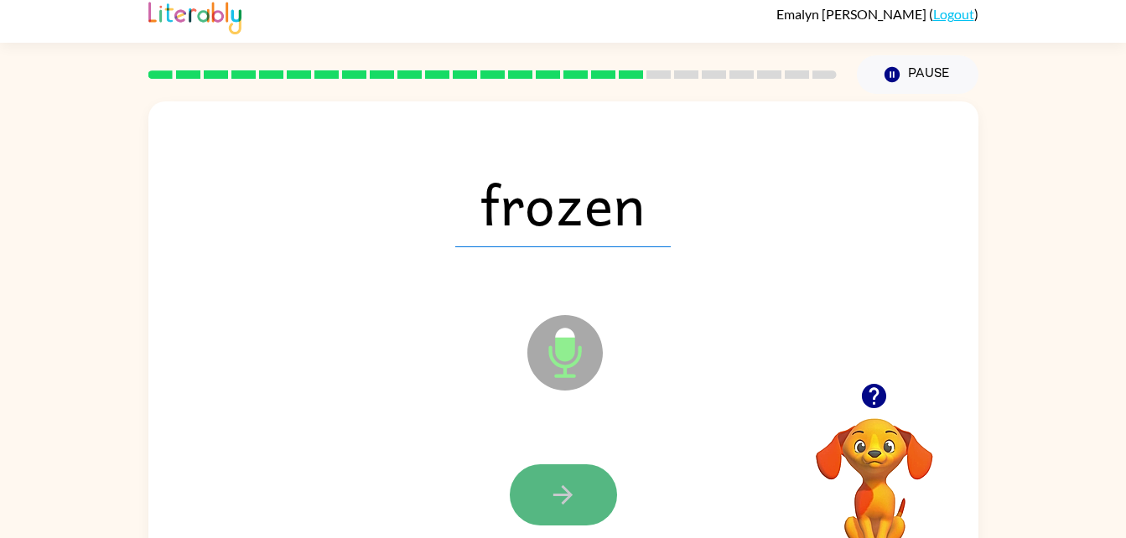
click at [570, 492] on icon "button" at bounding box center [563, 495] width 29 height 29
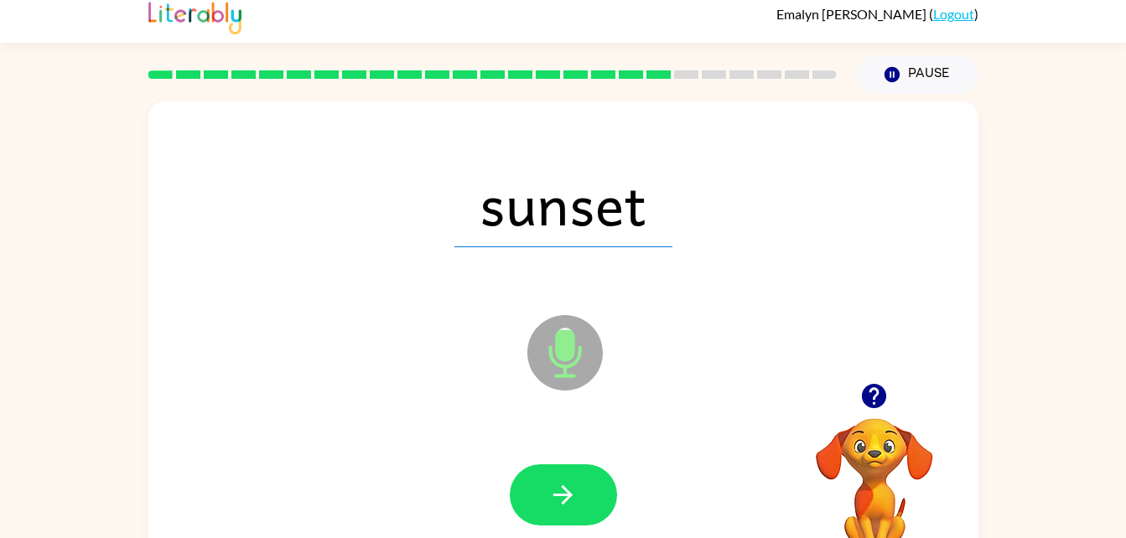
click at [452, 414] on div "sunset Microphone The Microphone is here when it is your turn to talk" at bounding box center [563, 340] width 830 height 479
click at [535, 503] on button "button" at bounding box center [563, 495] width 107 height 61
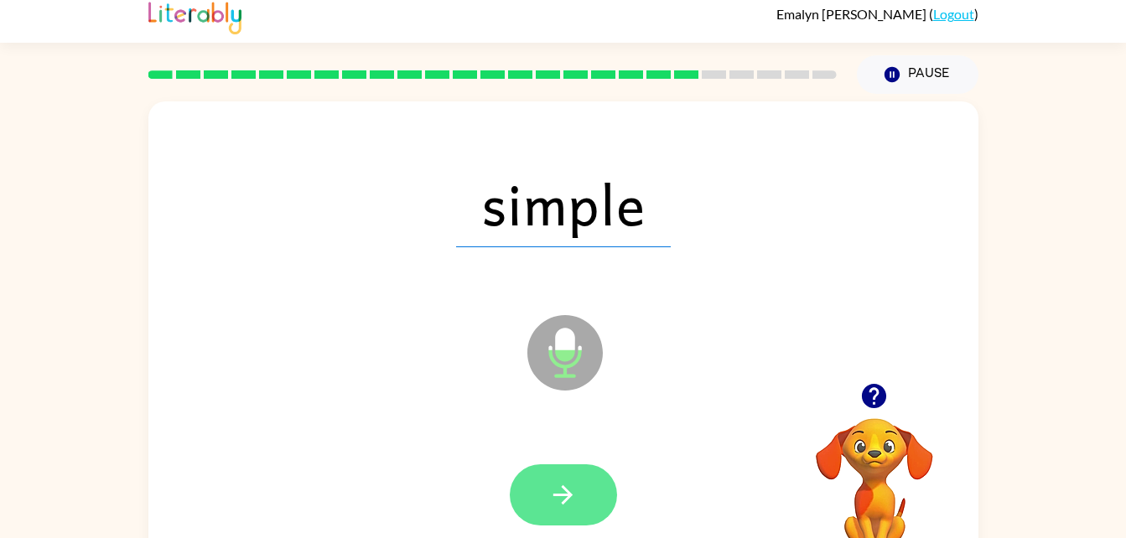
click at [550, 466] on button "button" at bounding box center [563, 495] width 107 height 61
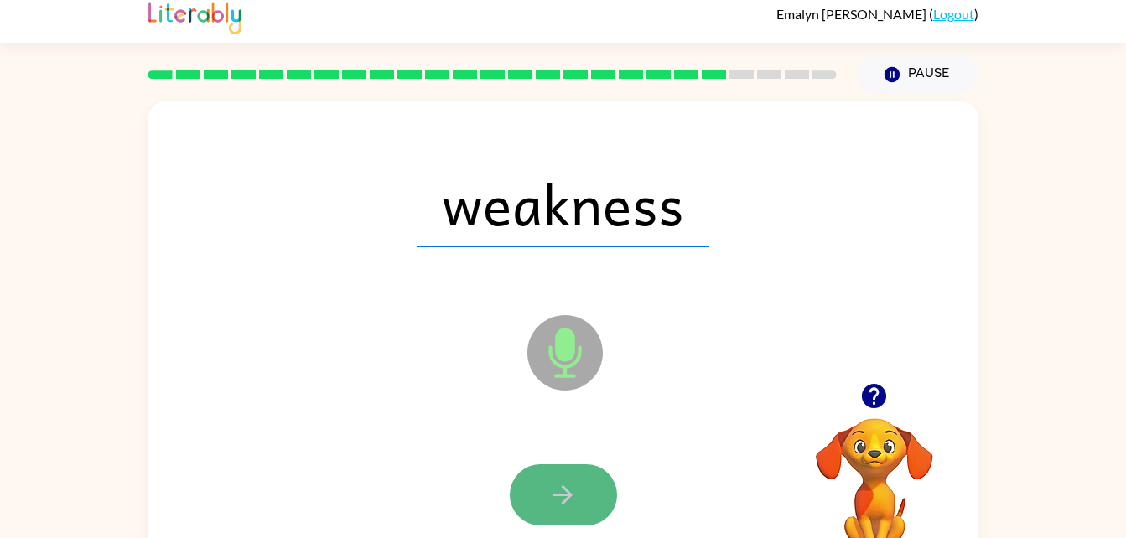
click at [537, 490] on button "button" at bounding box center [563, 495] width 107 height 61
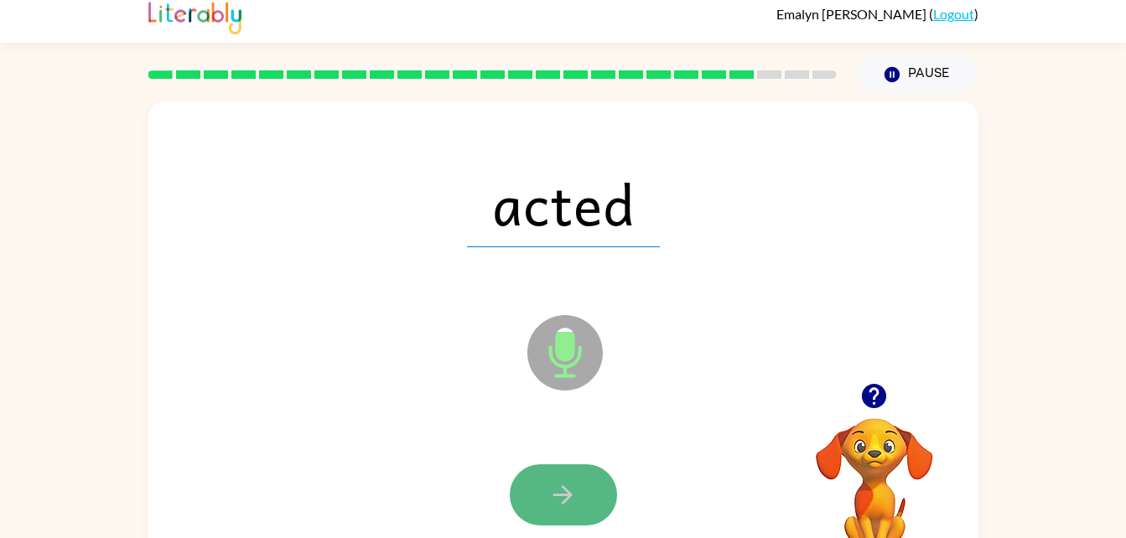
click at [544, 477] on button "button" at bounding box center [563, 495] width 107 height 61
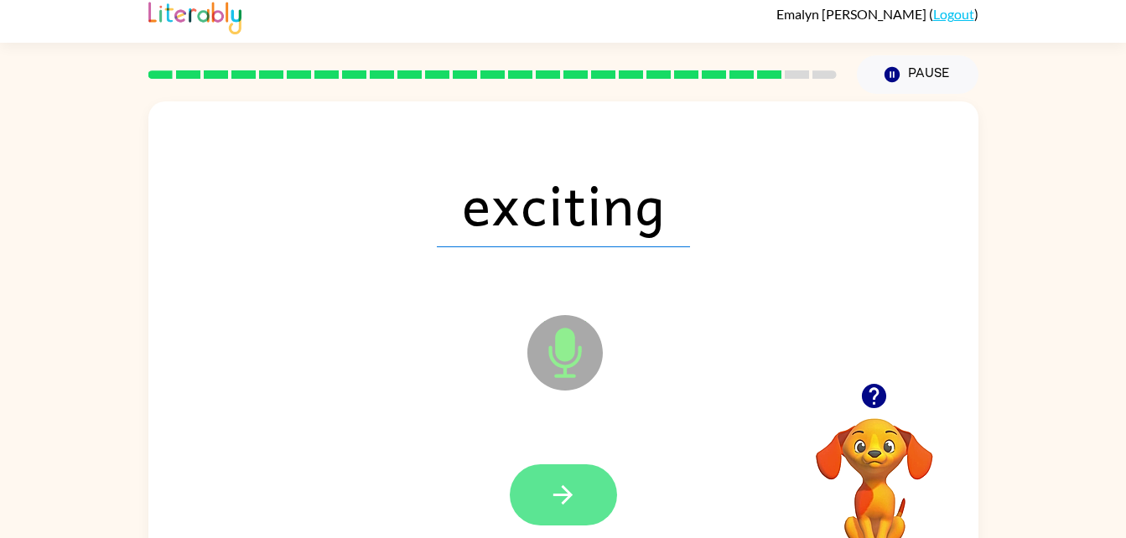
click at [559, 490] on icon "button" at bounding box center [563, 495] width 29 height 29
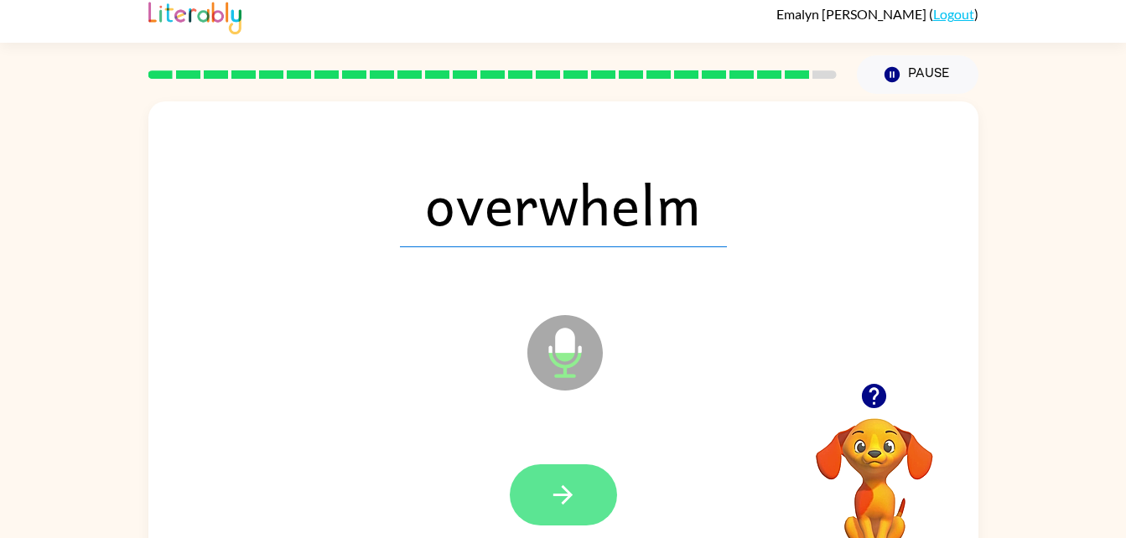
click at [555, 485] on icon "button" at bounding box center [563, 495] width 29 height 29
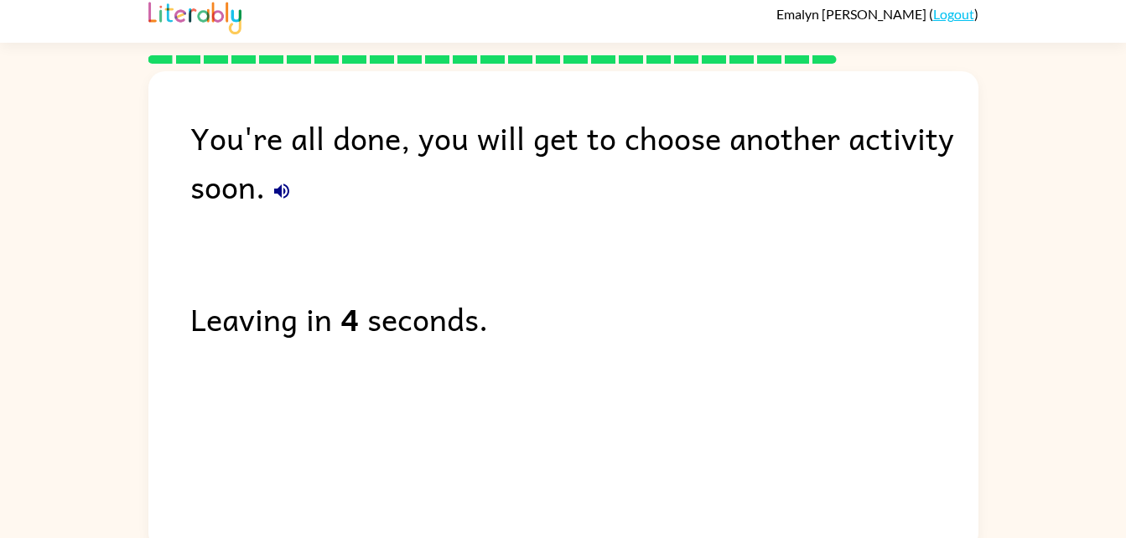
click at [279, 190] on icon "button" at bounding box center [281, 191] width 15 height 15
